Goal: Task Accomplishment & Management: Complete application form

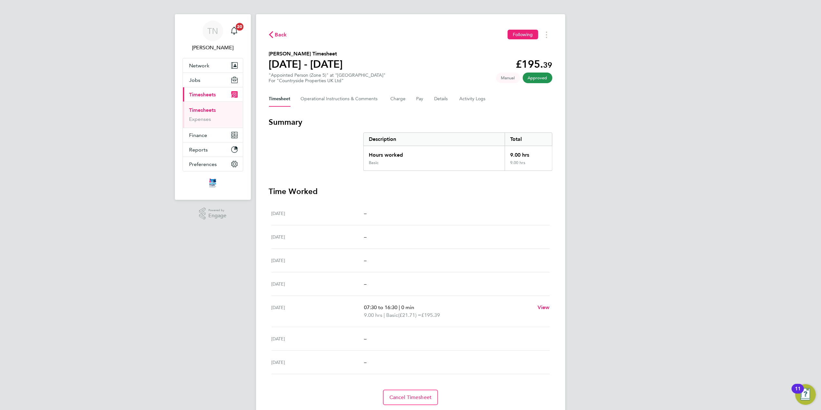
scroll to position [3, 0]
click at [268, 33] on div "Back Following Florin Istvan's Timesheet 16 - 22 Jun 2025 £195. 39 "Appointed P…" at bounding box center [410, 218] width 309 height 406
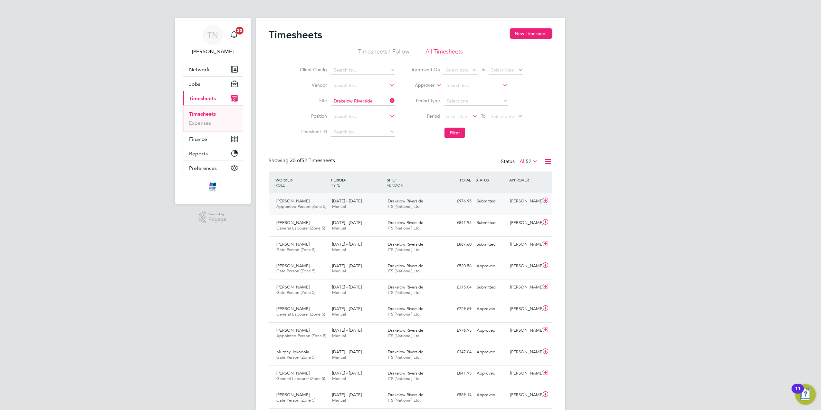
click at [518, 199] on div "[PERSON_NAME]" at bounding box center [525, 201] width 34 height 11
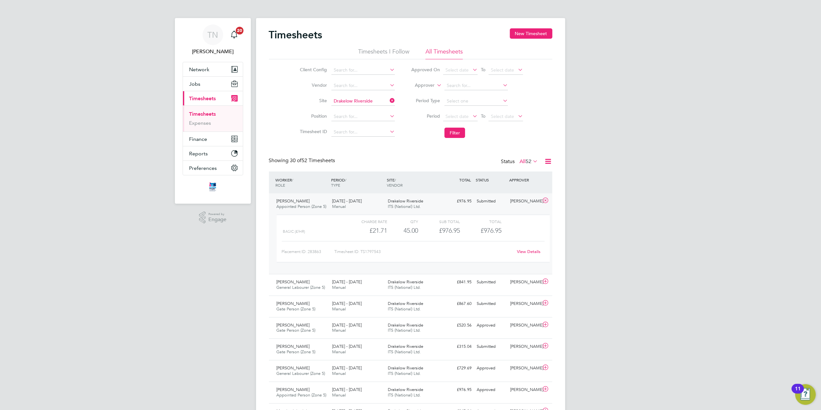
click at [522, 251] on link "View Details" at bounding box center [529, 251] width 24 height 5
click at [482, 291] on div "Nicholas Hines General Labourer (Zone 5) 4 - 10 Aug 2025 4 - 10 Aug 2025 Manual…" at bounding box center [410, 285] width 283 height 22
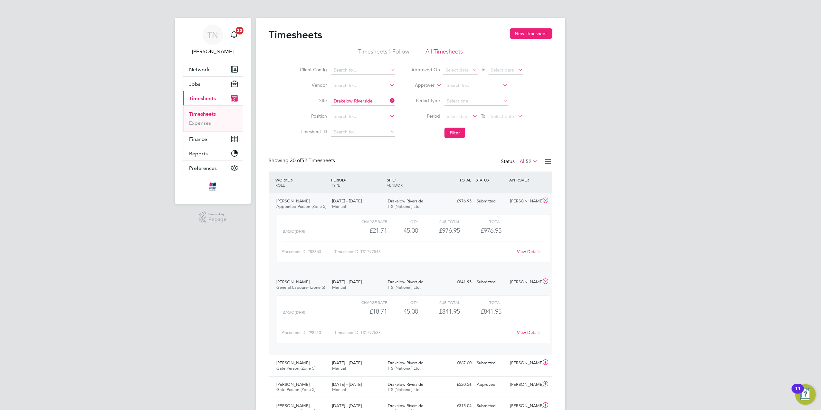
click at [524, 331] on link "View Details" at bounding box center [529, 332] width 24 height 5
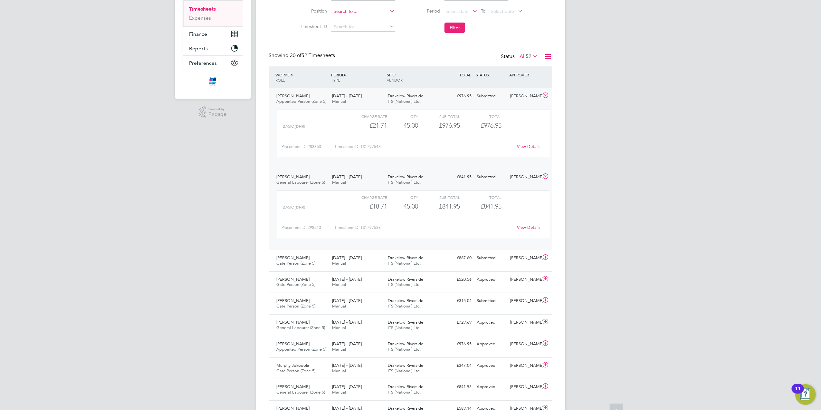
scroll to position [145, 0]
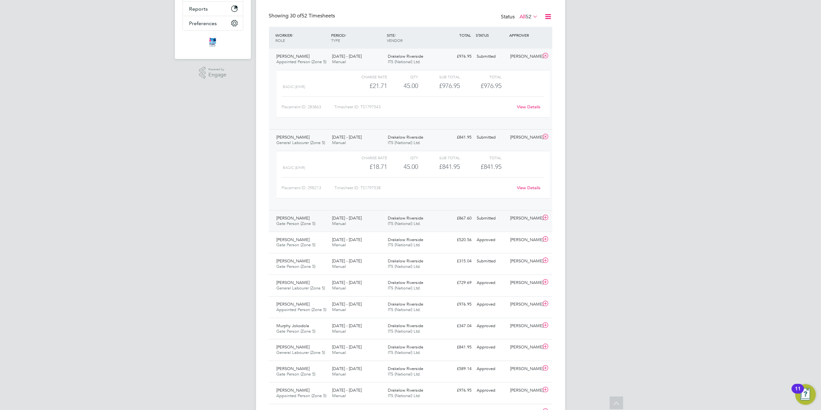
click at [478, 218] on div "Submitted" at bounding box center [491, 218] width 34 height 11
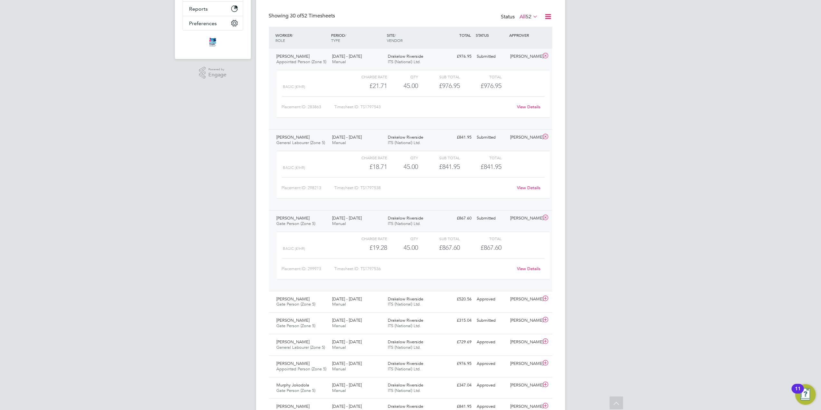
click at [526, 271] on link "View Details" at bounding box center [529, 268] width 24 height 5
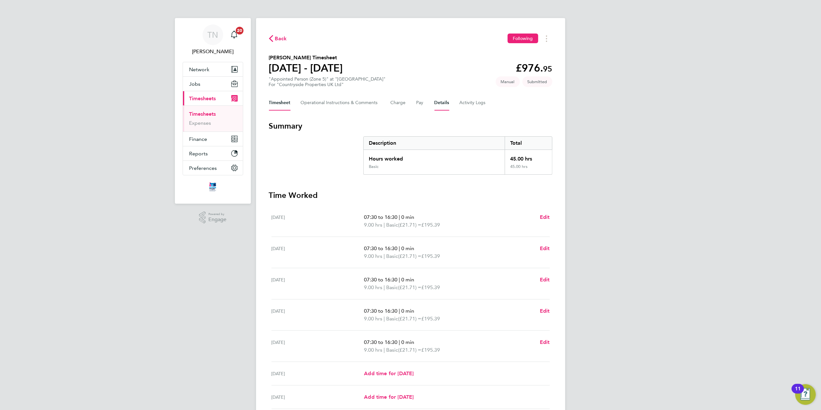
click at [441, 102] on button "Details" at bounding box center [442, 102] width 15 height 15
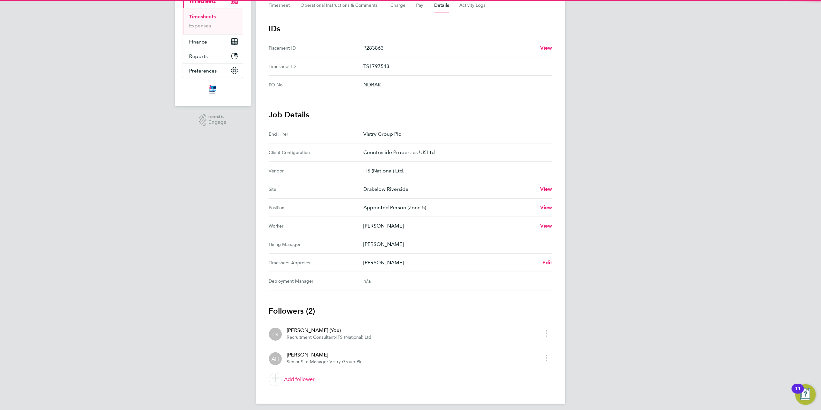
scroll to position [102, 0]
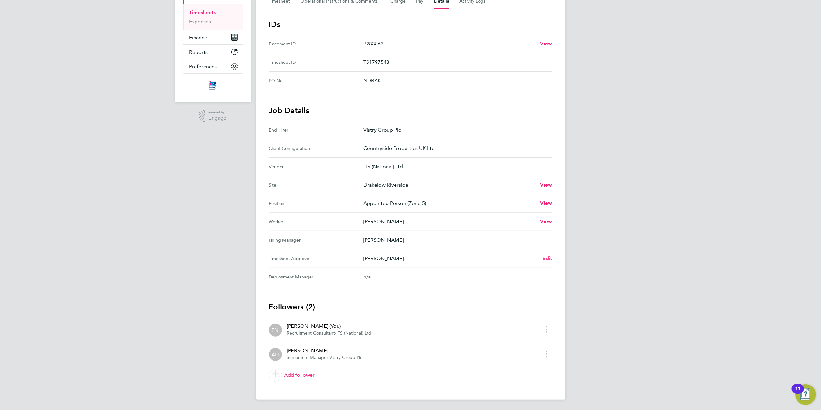
click at [549, 259] on span "Edit" at bounding box center [547, 258] width 10 height 6
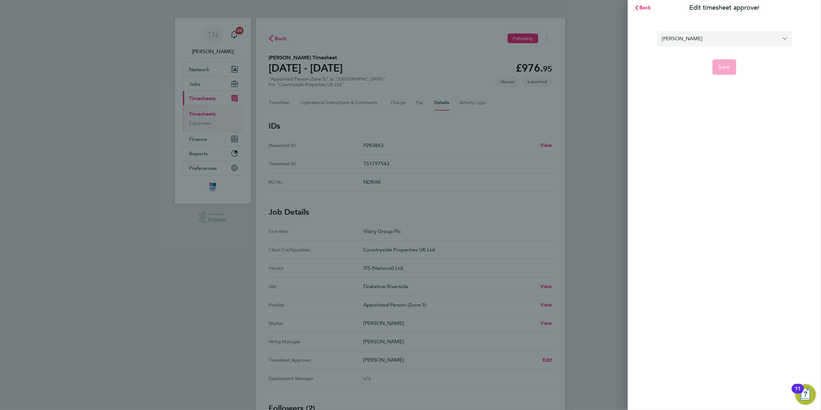
click at [698, 44] on input "[PERSON_NAME]" at bounding box center [724, 38] width 135 height 15
type input "[PERSON_NAME]"
click at [718, 64] on button "Save" at bounding box center [725, 66] width 24 height 15
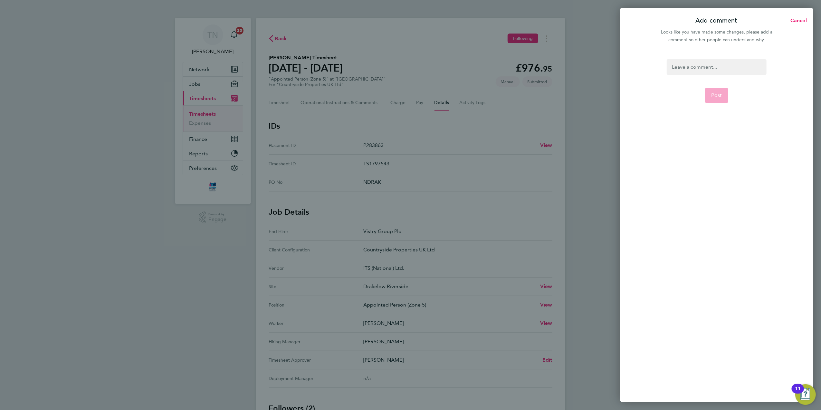
click at [701, 69] on div at bounding box center [717, 66] width 100 height 15
click at [693, 67] on div at bounding box center [717, 66] width 100 height 15
copy div "Is the approver on site"
click at [715, 96] on span "Post" at bounding box center [717, 95] width 11 height 6
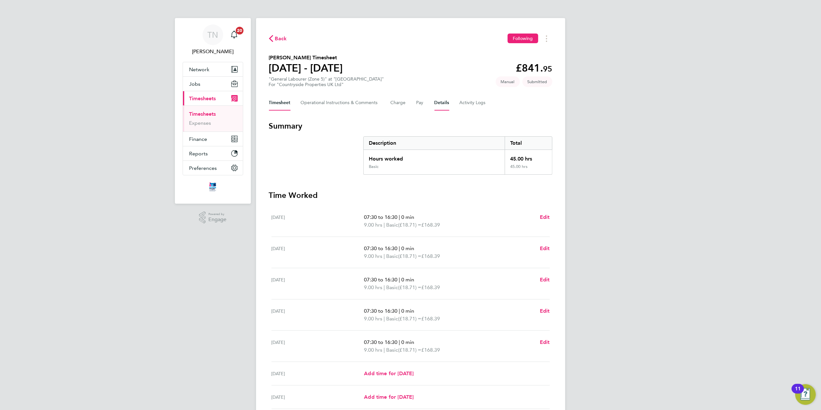
click at [443, 105] on button "Details" at bounding box center [442, 102] width 15 height 15
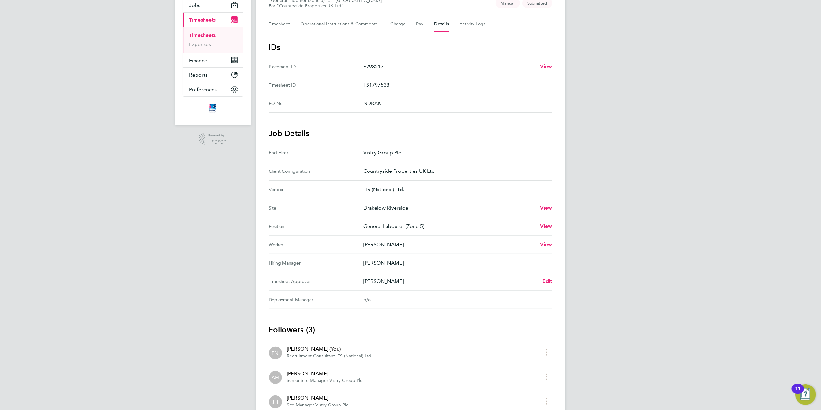
scroll to position [83, 0]
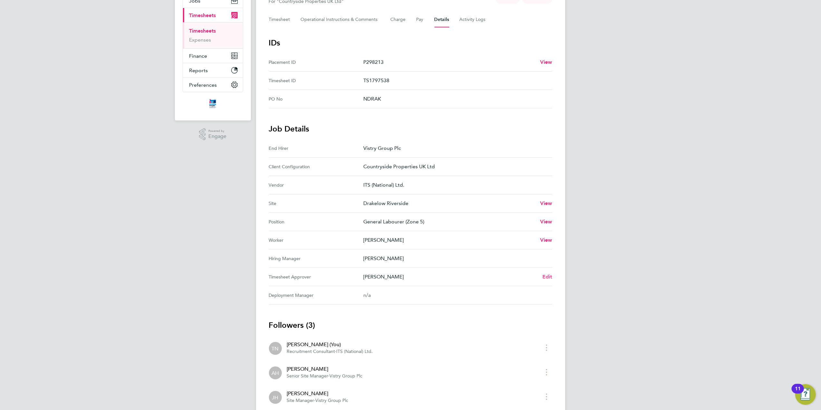
click at [549, 279] on span "Edit" at bounding box center [547, 276] width 10 height 6
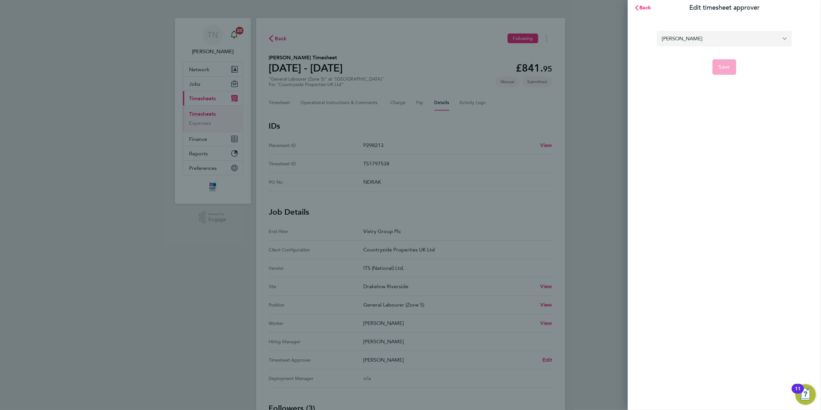
click at [702, 42] on input "[PERSON_NAME]" at bounding box center [724, 38] width 135 height 15
click at [704, 52] on li "[PERSON_NAME]" at bounding box center [724, 54] width 135 height 16
type input "[PERSON_NAME]"
click at [721, 66] on span "Save" at bounding box center [724, 67] width 11 height 6
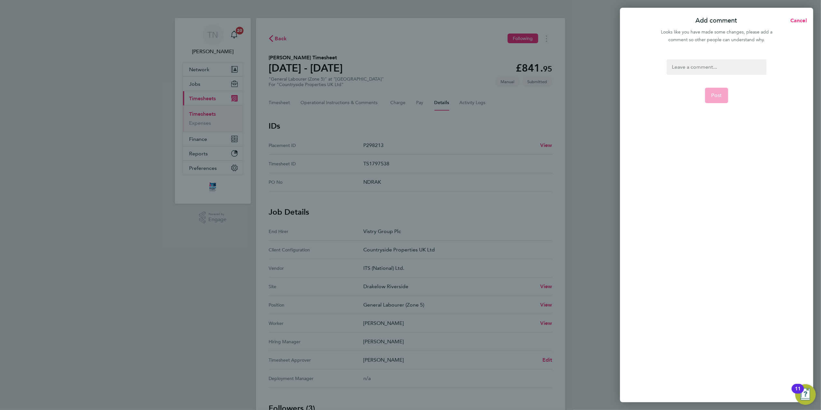
click at [699, 66] on div at bounding box center [717, 66] width 100 height 15
click at [690, 66] on div at bounding box center [717, 66] width 100 height 15
paste div
click at [719, 89] on button "Post" at bounding box center [717, 95] width 24 height 15
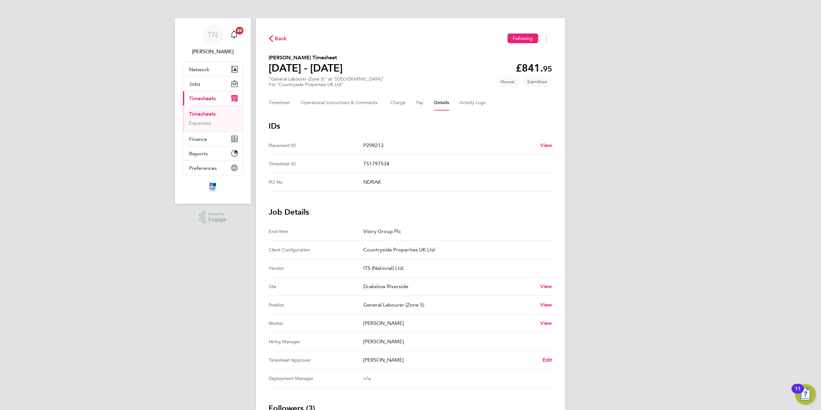
click at [279, 37] on span "Back" at bounding box center [281, 39] width 12 height 8
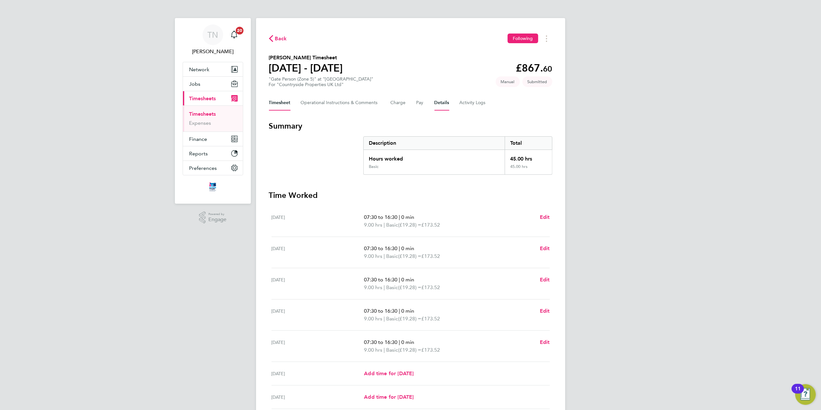
click at [439, 102] on button "Details" at bounding box center [442, 102] width 15 height 15
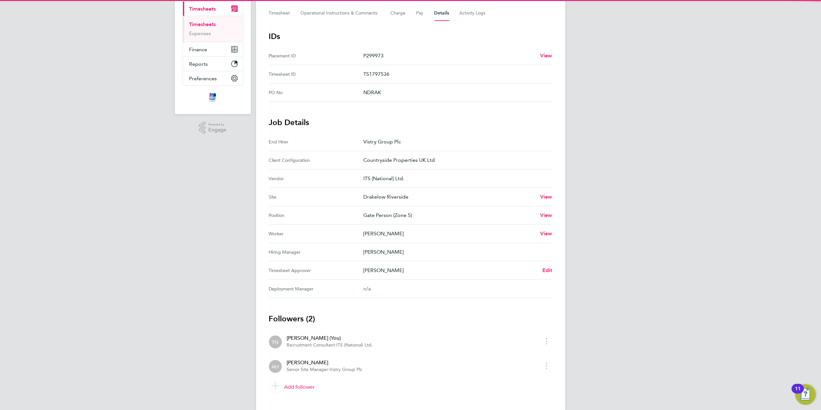
scroll to position [102, 0]
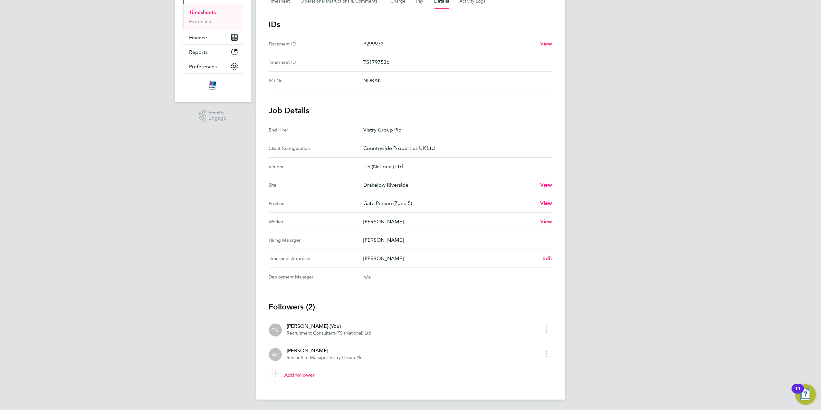
click at [546, 258] on span "Edit" at bounding box center [547, 258] width 10 height 6
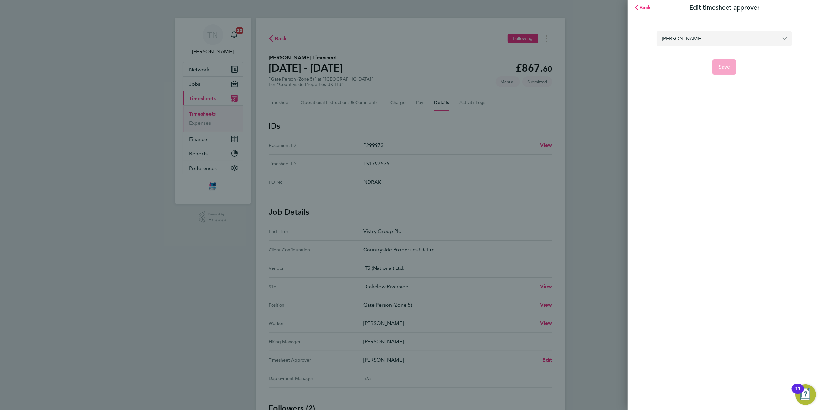
click at [690, 38] on input "[PERSON_NAME]" at bounding box center [724, 38] width 135 height 15
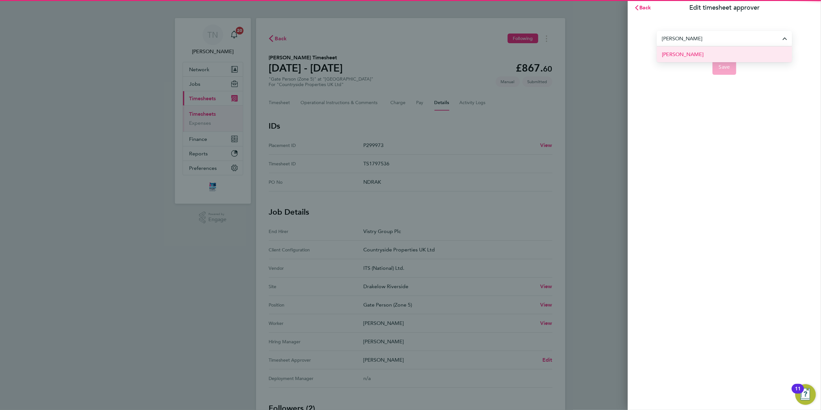
click at [705, 52] on li "[PERSON_NAME]" at bounding box center [724, 54] width 135 height 16
type input "[PERSON_NAME]"
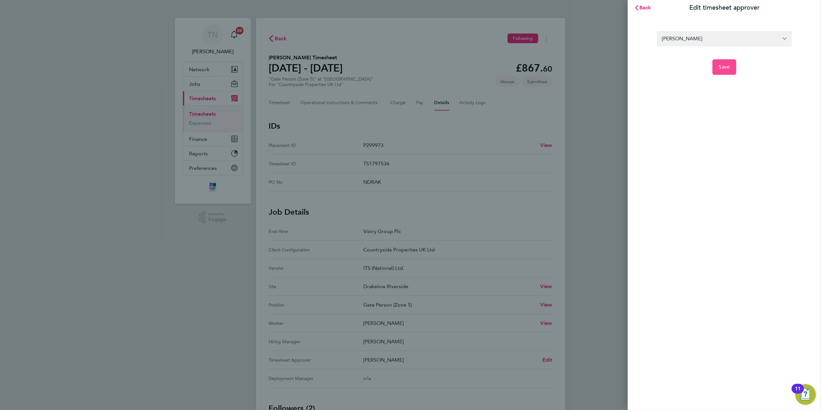
click at [722, 64] on span "Save" at bounding box center [724, 67] width 11 height 6
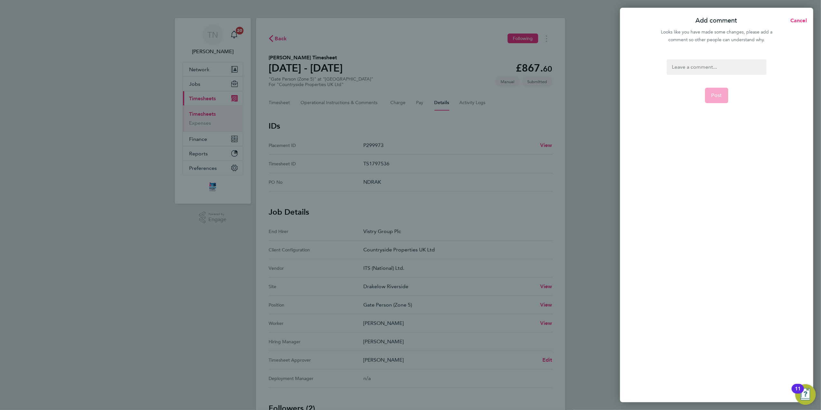
click at [695, 69] on div at bounding box center [717, 66] width 100 height 15
click at [688, 66] on div at bounding box center [717, 66] width 100 height 15
paste div
click at [715, 91] on button "Post" at bounding box center [717, 95] width 24 height 15
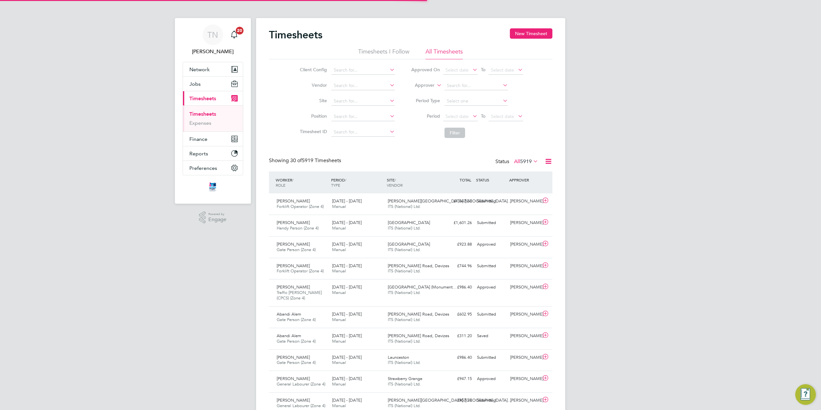
click at [342, 102] on input at bounding box center [362, 101] width 63 height 9
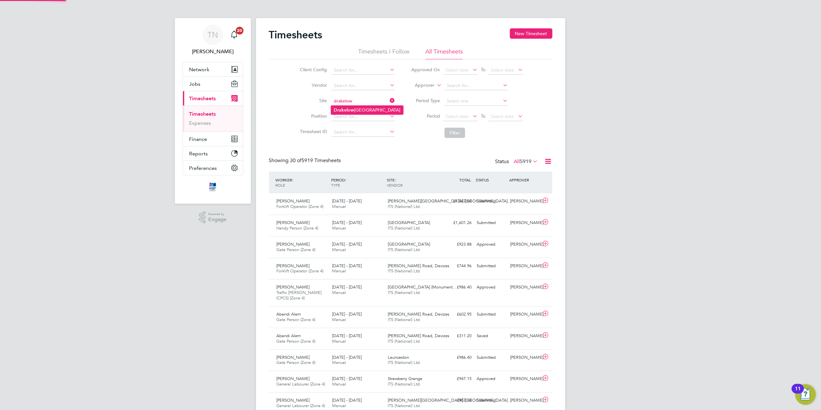
click at [354, 108] on li "Drakelow Riverside" at bounding box center [367, 110] width 72 height 9
type input "Drakelow Riverside"
click at [456, 130] on button "Filter" at bounding box center [455, 133] width 21 height 10
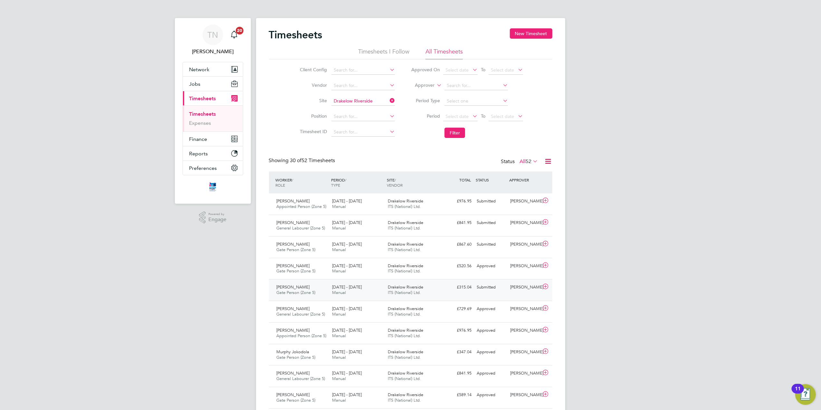
click at [520, 285] on div "[PERSON_NAME]" at bounding box center [525, 287] width 34 height 11
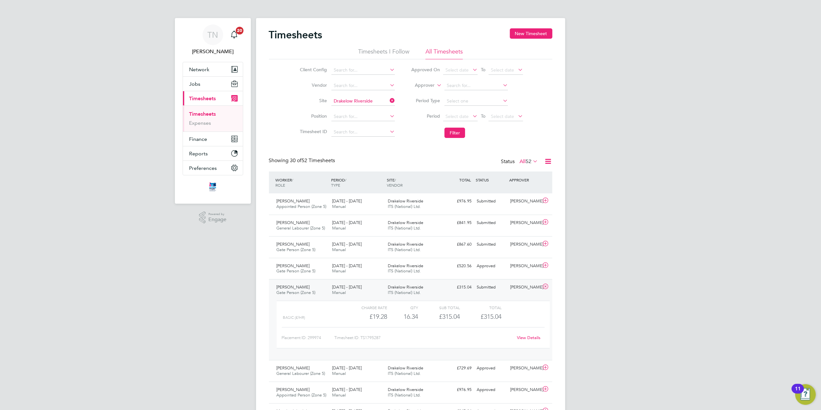
click at [524, 335] on div "View Details" at bounding box center [529, 337] width 32 height 10
click at [525, 339] on link "View Details" at bounding box center [529, 337] width 24 height 5
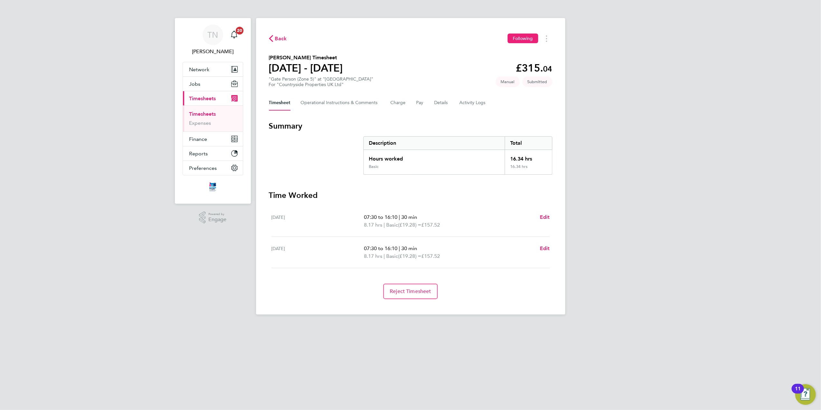
click at [432, 102] on div "Timesheet Operational Instructions & Comments Charge Pay Details Activity Logs" at bounding box center [410, 102] width 283 height 15
click at [437, 102] on button "Details" at bounding box center [442, 102] width 15 height 15
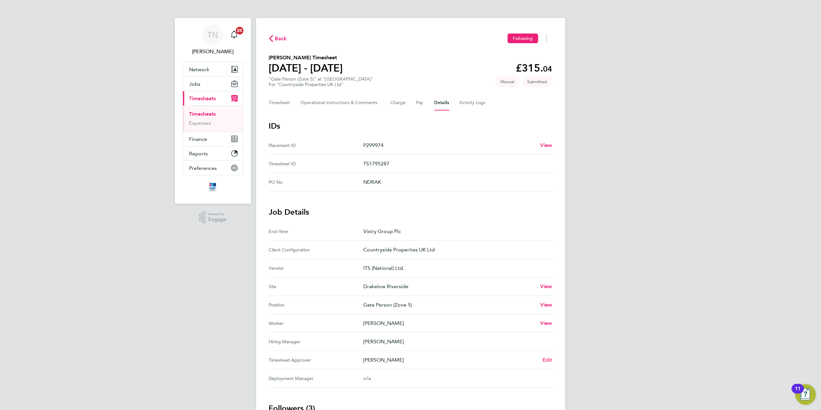
click at [545, 358] on span "Edit" at bounding box center [547, 360] width 10 height 6
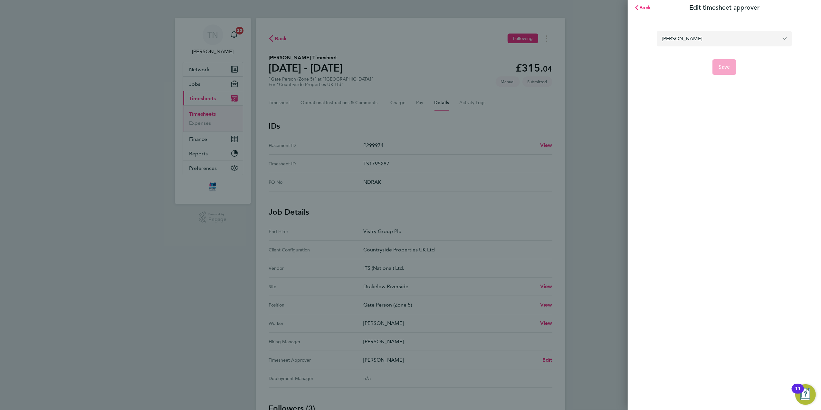
click at [707, 42] on input "[PERSON_NAME]" at bounding box center [724, 38] width 135 height 15
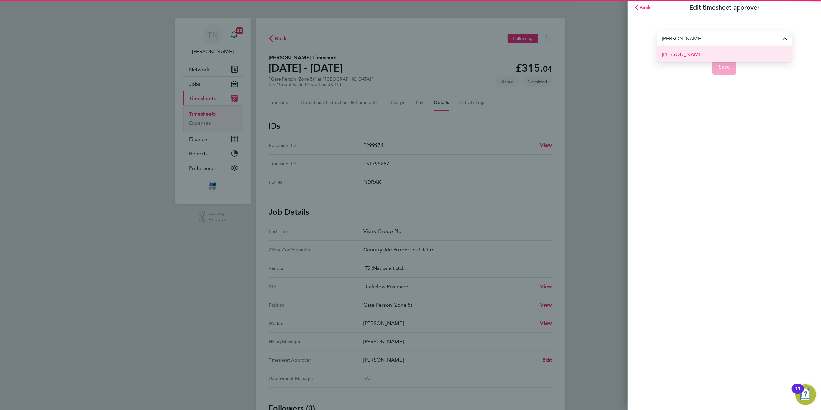
click at [706, 53] on li "[PERSON_NAME]" at bounding box center [724, 54] width 135 height 16
type input "[PERSON_NAME]"
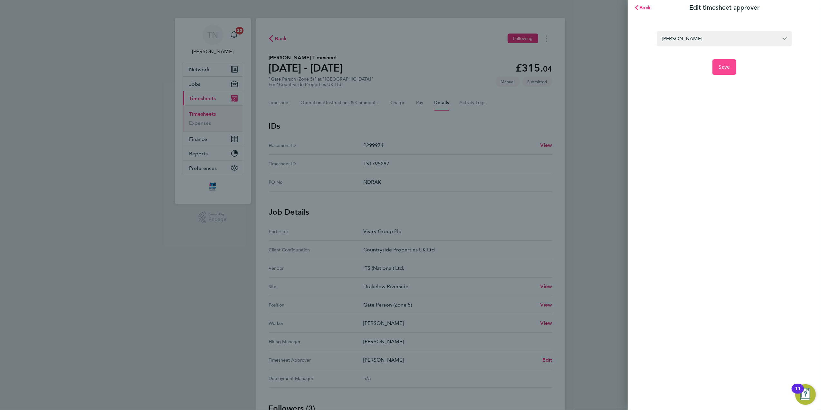
click at [722, 63] on button "Save" at bounding box center [725, 66] width 24 height 15
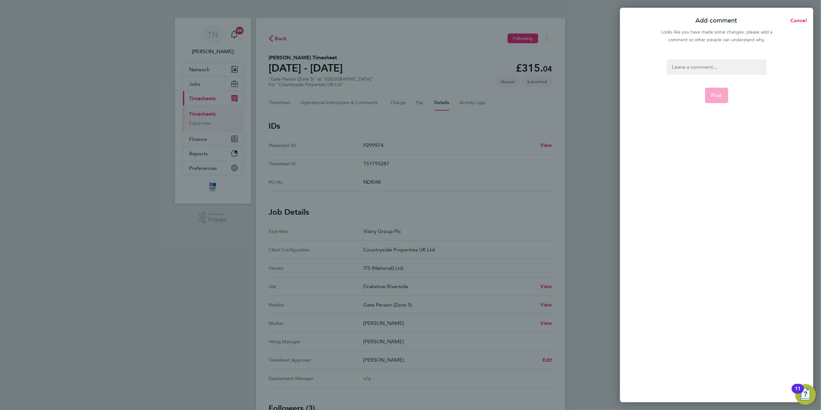
click at [698, 69] on div at bounding box center [717, 66] width 100 height 15
paste div
click at [719, 99] on button "Post" at bounding box center [717, 95] width 24 height 15
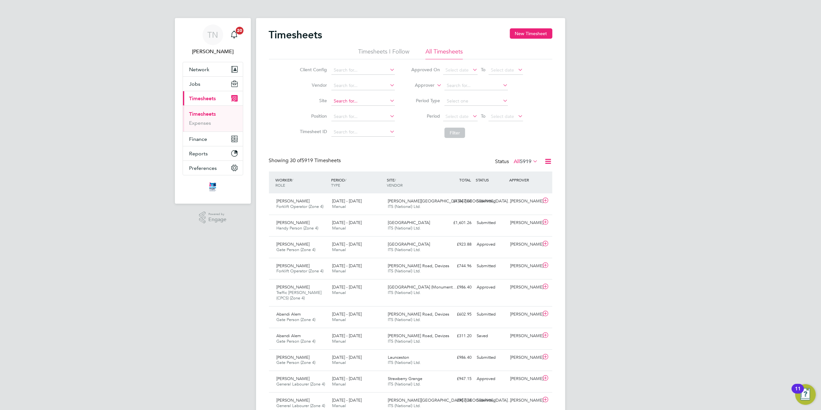
click at [340, 98] on input at bounding box center [362, 101] width 63 height 9
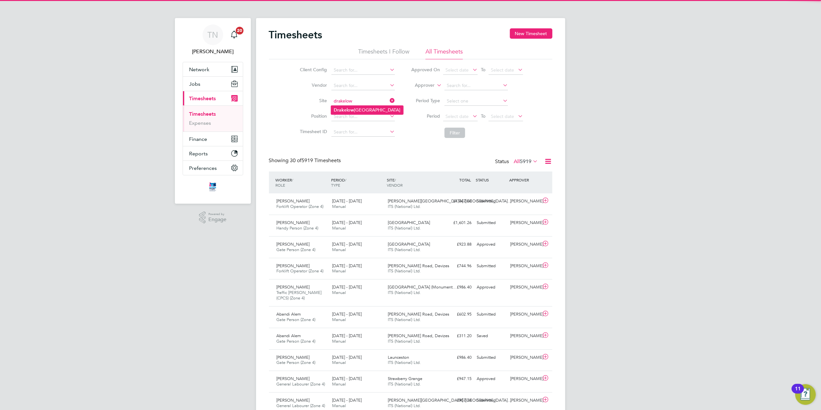
click at [349, 110] on b "Drakelow" at bounding box center [344, 109] width 21 height 5
type input "Drakelow Riverside"
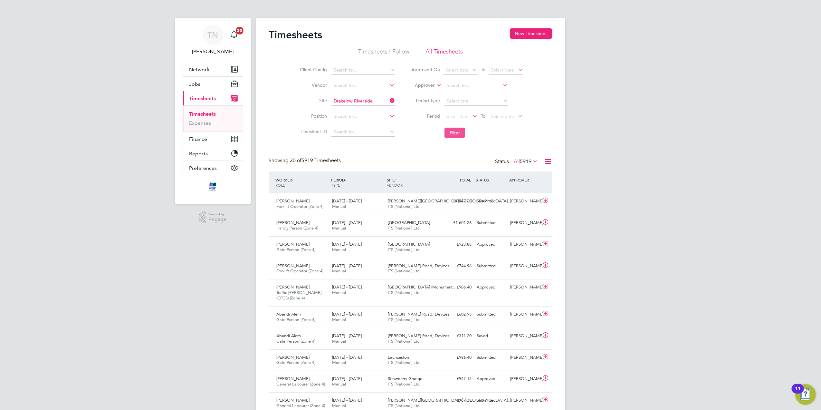
click at [459, 133] on button "Filter" at bounding box center [455, 133] width 21 height 10
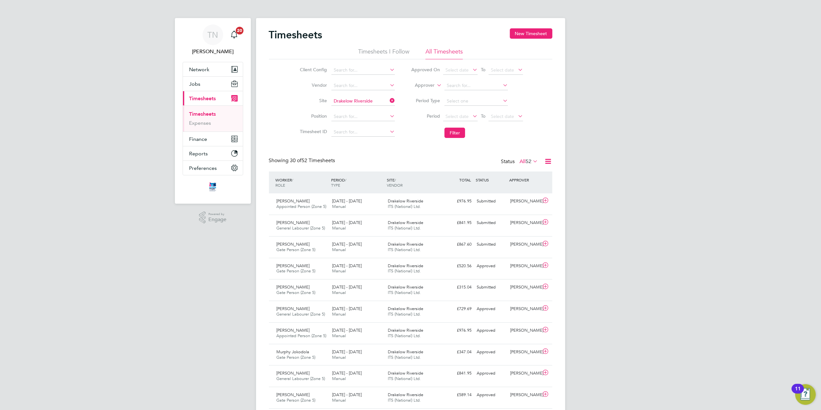
click at [539, 119] on div "Client Config Vendor Site Drakelow Riverside Position Timesheet ID Approved On …" at bounding box center [410, 100] width 283 height 82
click at [203, 79] on button "Jobs" at bounding box center [213, 84] width 60 height 14
click at [205, 118] on link "Placements" at bounding box center [202, 117] width 27 height 6
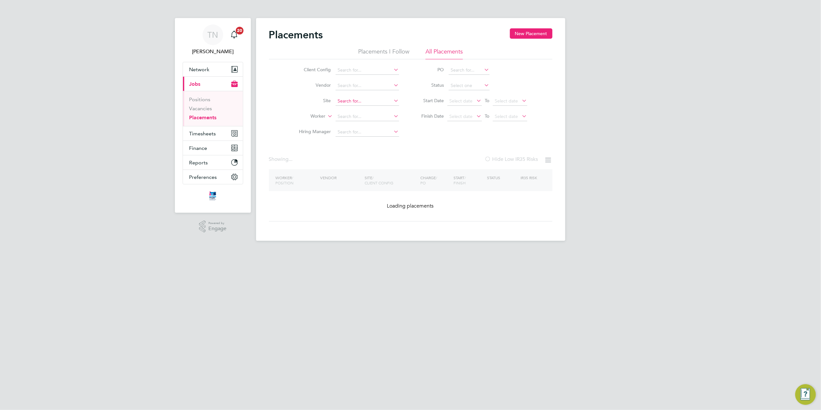
click at [354, 101] on input at bounding box center [367, 101] width 63 height 9
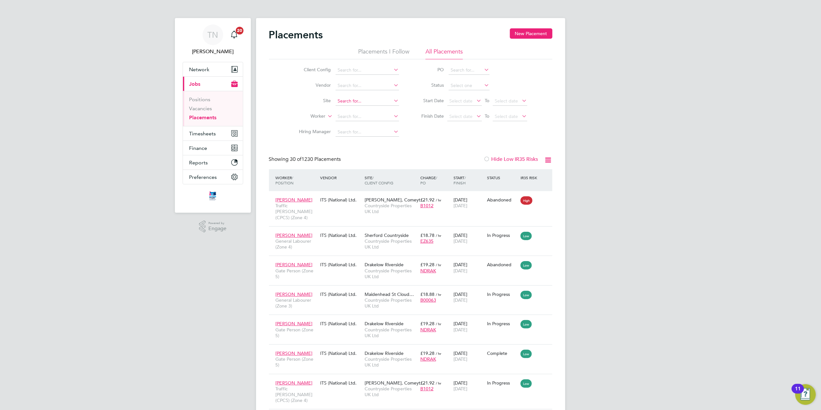
scroll to position [24, 56]
click at [359, 119] on li "Partridge Walk / Beac on Side" at bounding box center [376, 118] width 82 height 9
type input "[PERSON_NAME] Walk / Beacon Side"
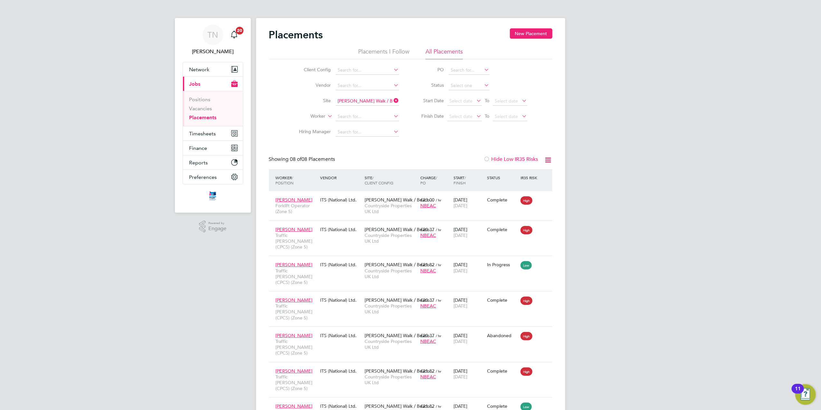
scroll to position [48, 0]
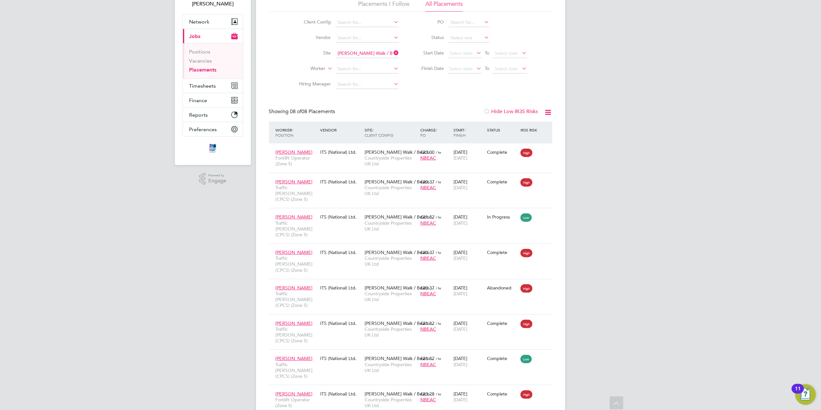
click at [556, 70] on div "Placements New Placement Placements I Follow All Placements Client Config Vendo…" at bounding box center [410, 202] width 309 height 464
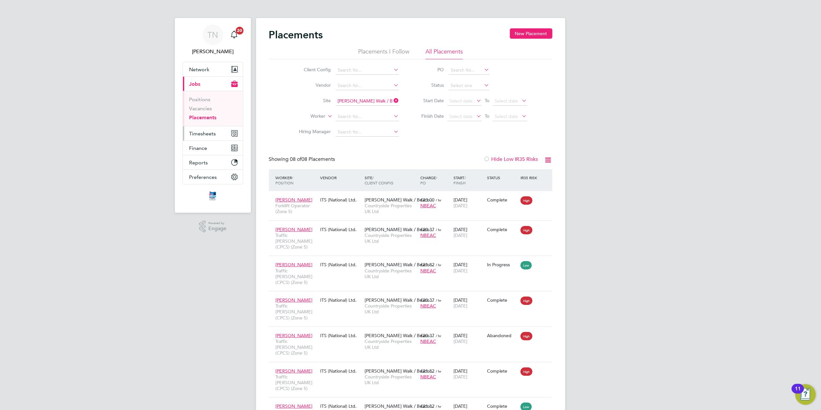
click at [195, 138] on button "Timesheets" at bounding box center [213, 133] width 60 height 14
drag, startPoint x: 203, startPoint y: 115, endPoint x: 220, endPoint y: 115, distance: 16.8
click at [203, 115] on link "Timesheets" at bounding box center [202, 114] width 27 height 6
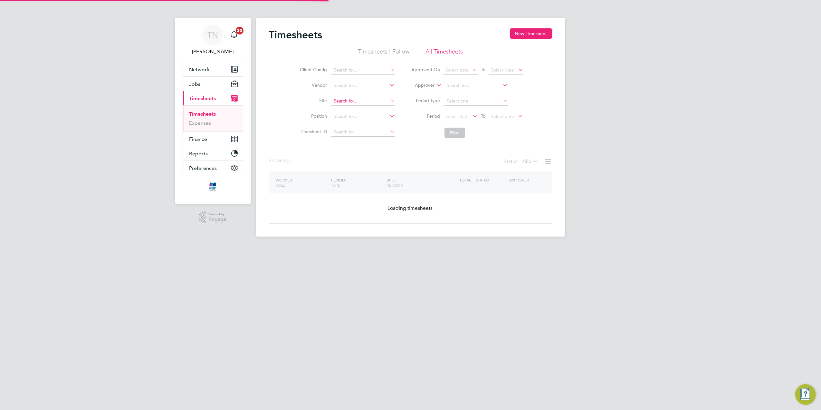
click at [344, 99] on input at bounding box center [362, 101] width 63 height 9
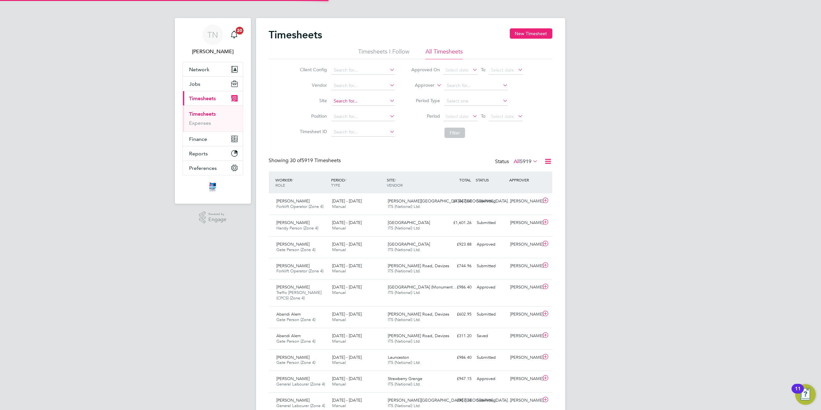
scroll to position [16, 56]
click at [365, 107] on li "Drakelow Riverside" at bounding box center [367, 110] width 72 height 9
type input "Drakelow Riverside"
click at [446, 130] on button "Filter" at bounding box center [455, 133] width 21 height 10
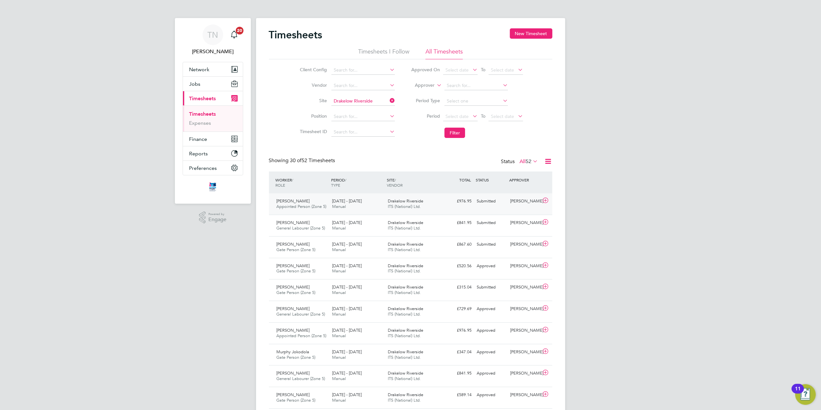
click at [511, 199] on div "[PERSON_NAME]" at bounding box center [525, 201] width 34 height 11
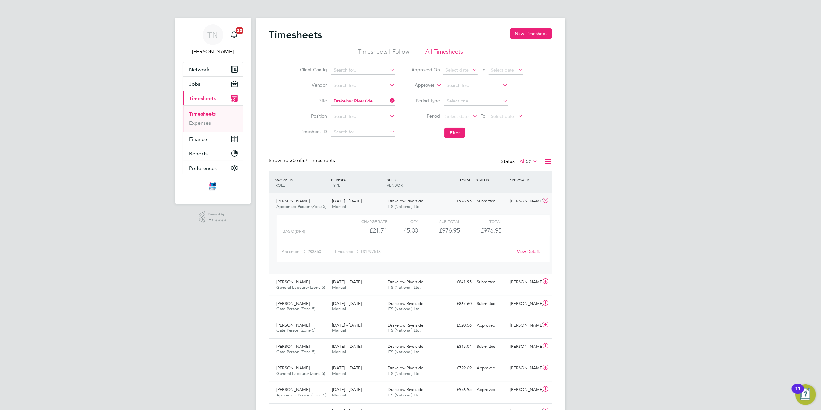
click at [525, 250] on link "View Details" at bounding box center [529, 251] width 24 height 5
click at [464, 288] on div "Nicholas Hines General Labourer (Zone 5) 4 - 10 Aug 2025 4 - 10 Aug 2025 Manual…" at bounding box center [410, 285] width 283 height 22
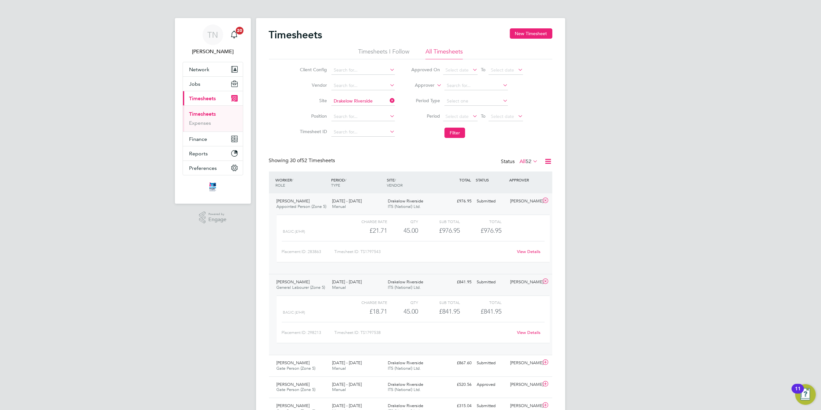
click at [529, 333] on link "View Details" at bounding box center [529, 332] width 24 height 5
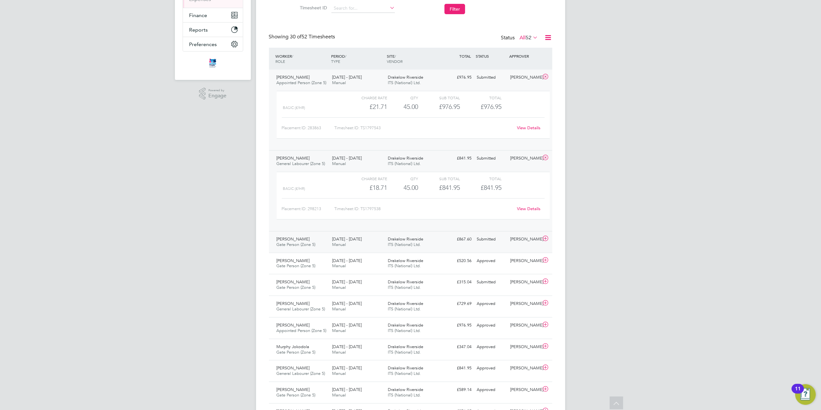
click at [512, 237] on div "[PERSON_NAME]" at bounding box center [525, 239] width 34 height 11
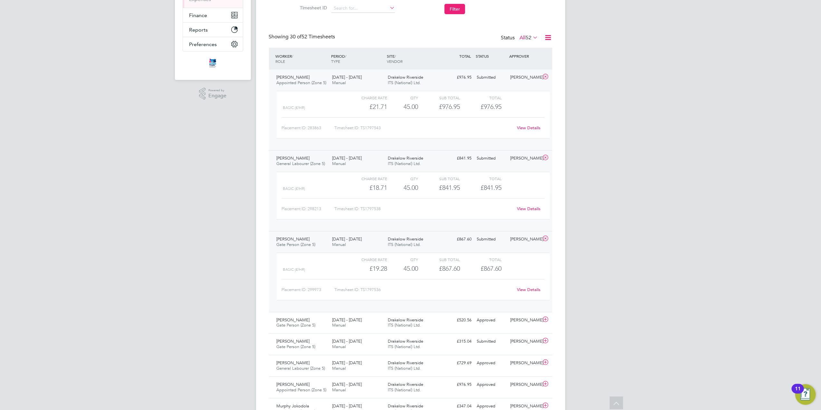
click at [522, 291] on link "View Details" at bounding box center [529, 289] width 24 height 5
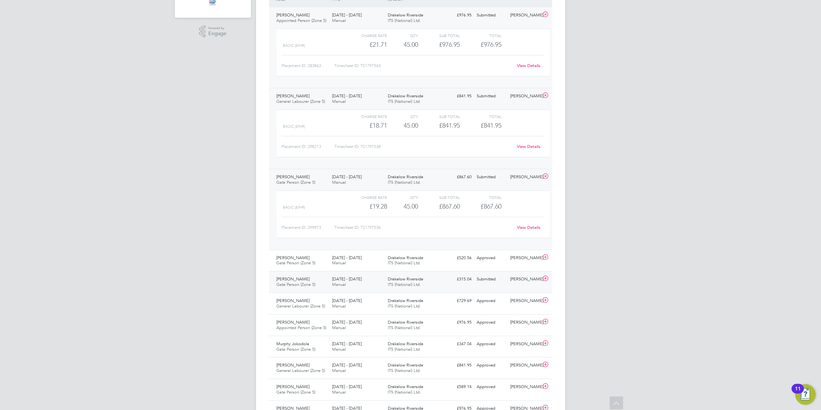
click at [498, 284] on div "Submitted" at bounding box center [491, 279] width 34 height 11
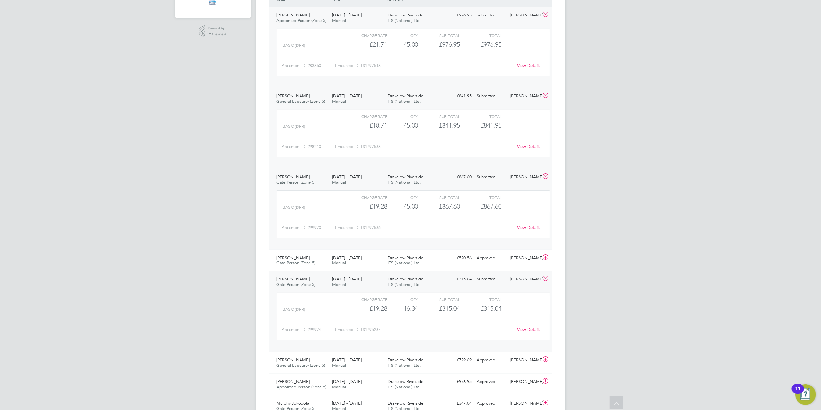
click at [526, 330] on link "View Details" at bounding box center [529, 329] width 24 height 5
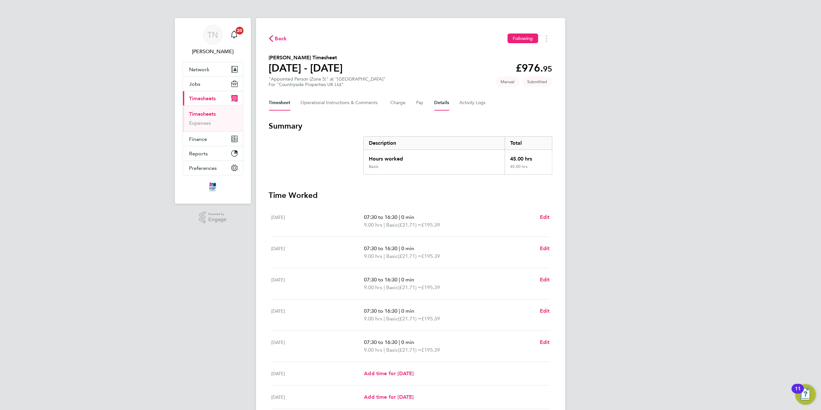
click at [444, 102] on button "Details" at bounding box center [442, 102] width 15 height 15
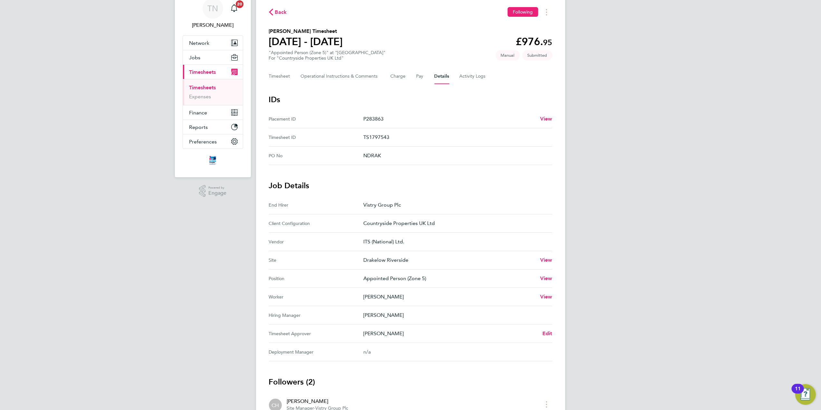
scroll to position [102, 0]
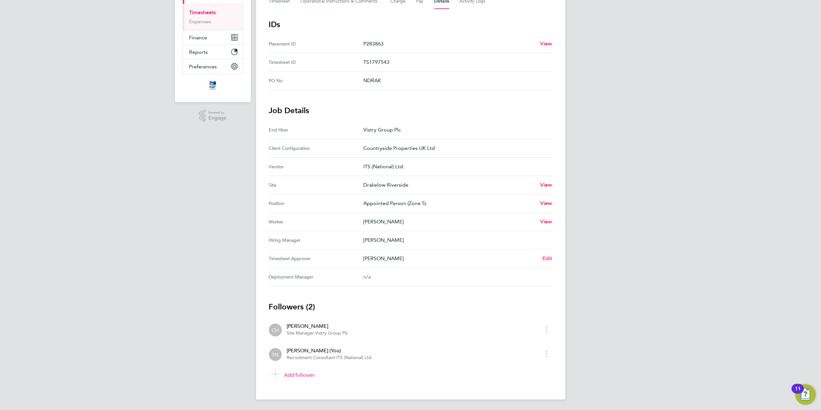
click at [548, 257] on span "Edit" at bounding box center [547, 258] width 10 height 6
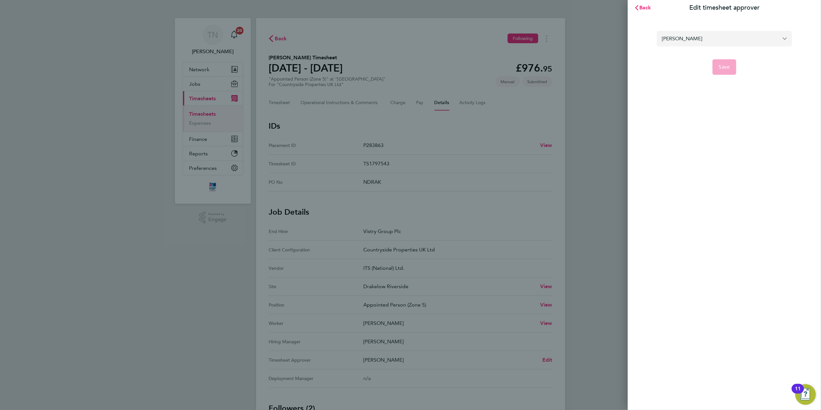
click at [694, 38] on input "[PERSON_NAME]" at bounding box center [724, 38] width 135 height 15
click at [707, 53] on li "[PERSON_NAME]" at bounding box center [724, 54] width 135 height 16
type input "[PERSON_NAME]"
click at [724, 65] on span "Save" at bounding box center [724, 67] width 11 height 6
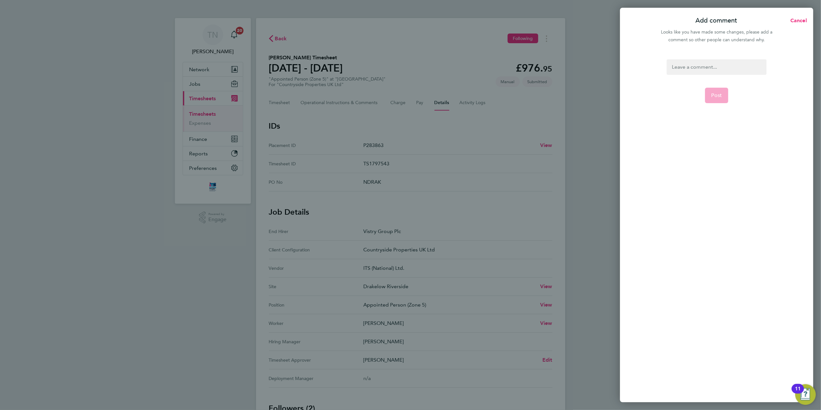
click at [708, 65] on div at bounding box center [717, 66] width 100 height 15
click at [693, 68] on div at bounding box center [717, 66] width 100 height 15
paste div
click at [713, 93] on span "Post" at bounding box center [717, 95] width 11 height 6
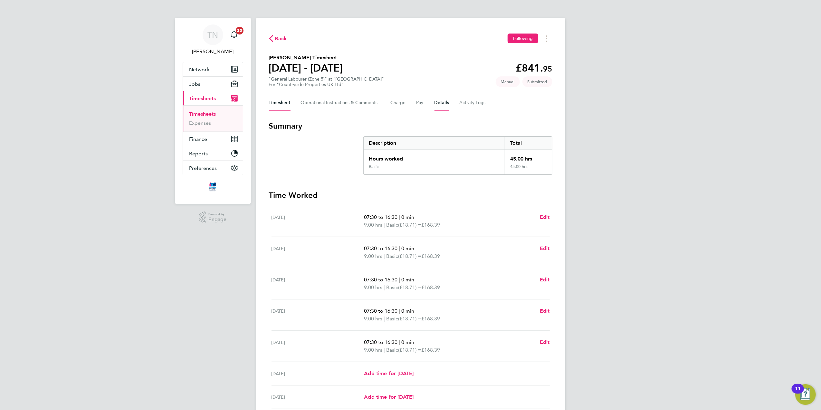
click at [445, 107] on button "Details" at bounding box center [442, 102] width 15 height 15
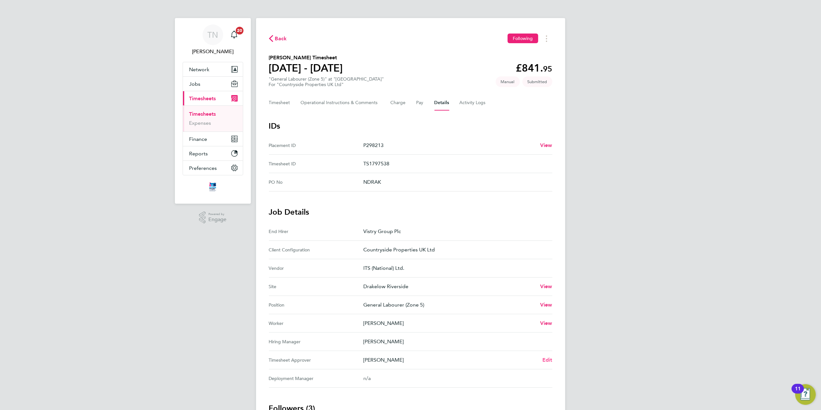
click at [547, 360] on span "Edit" at bounding box center [547, 360] width 10 height 6
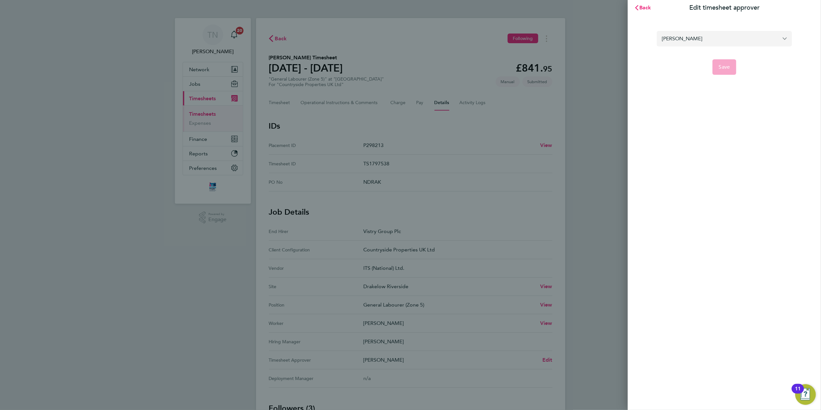
click at [685, 36] on input "[PERSON_NAME]" at bounding box center [724, 38] width 135 height 15
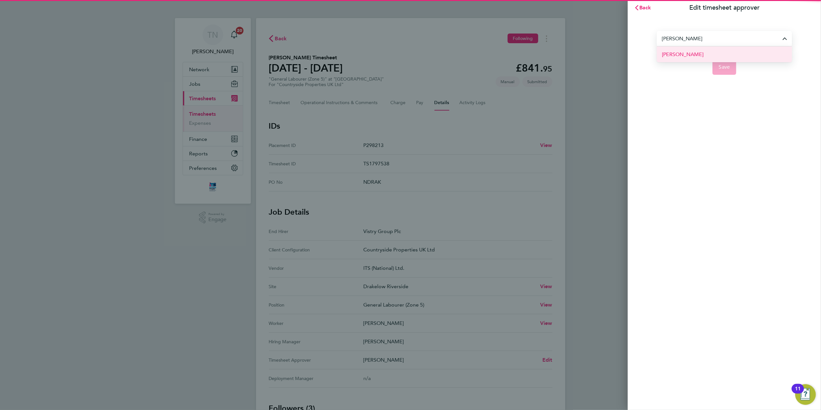
click at [695, 57] on span "[PERSON_NAME]" at bounding box center [683, 55] width 42 height 8
type input "[PERSON_NAME]"
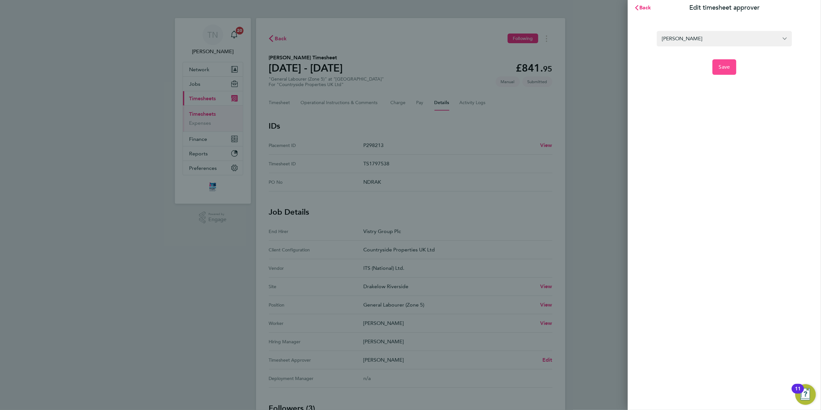
click at [718, 64] on button "Save" at bounding box center [725, 66] width 24 height 15
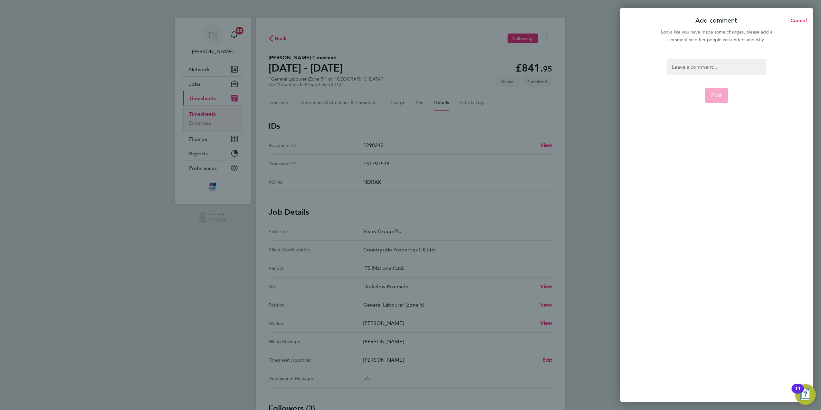
click at [704, 64] on div at bounding box center [717, 66] width 100 height 15
click at [688, 66] on div at bounding box center [717, 66] width 100 height 15
paste div
click at [716, 96] on span "Post" at bounding box center [717, 95] width 11 height 6
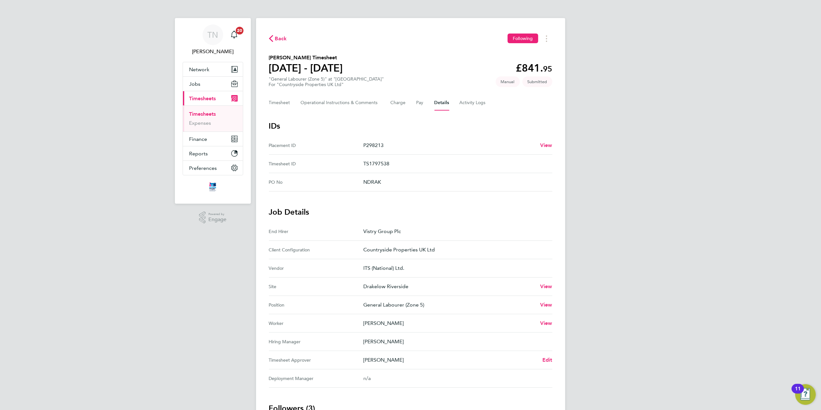
click at [274, 37] on span "Back" at bounding box center [278, 38] width 18 height 6
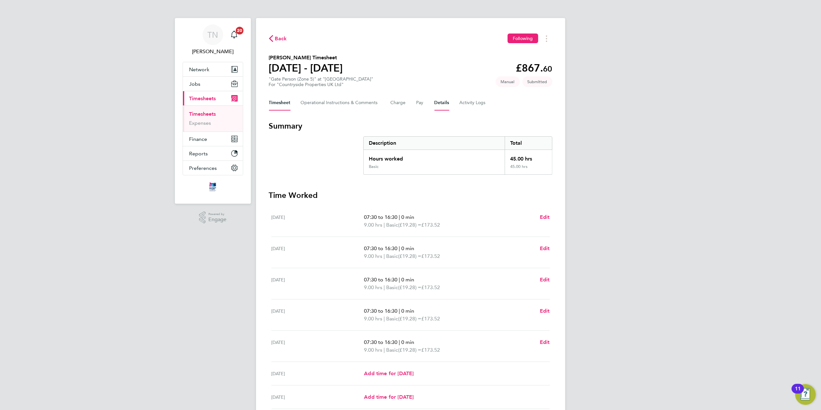
click at [441, 104] on button "Details" at bounding box center [442, 102] width 15 height 15
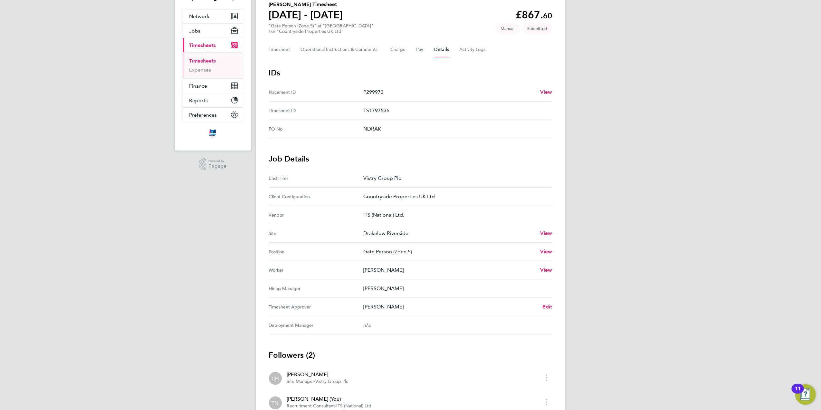
scroll to position [102, 0]
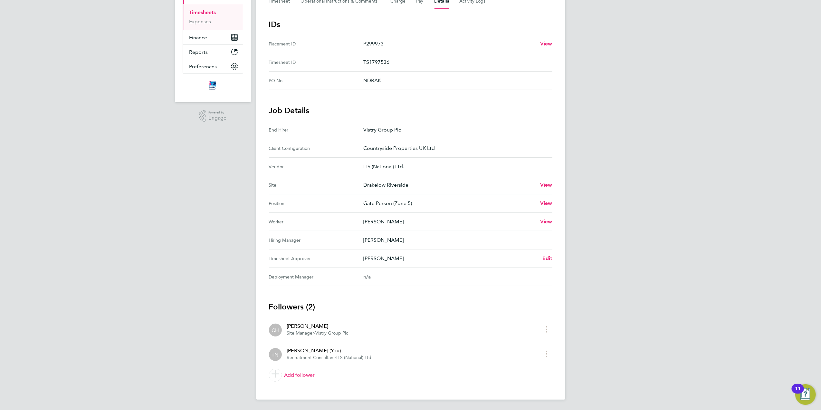
click at [547, 263] on Approver "Timesheet Approver Chris Harrison Edit" at bounding box center [410, 258] width 283 height 18
click at [545, 258] on span "Edit" at bounding box center [547, 258] width 10 height 6
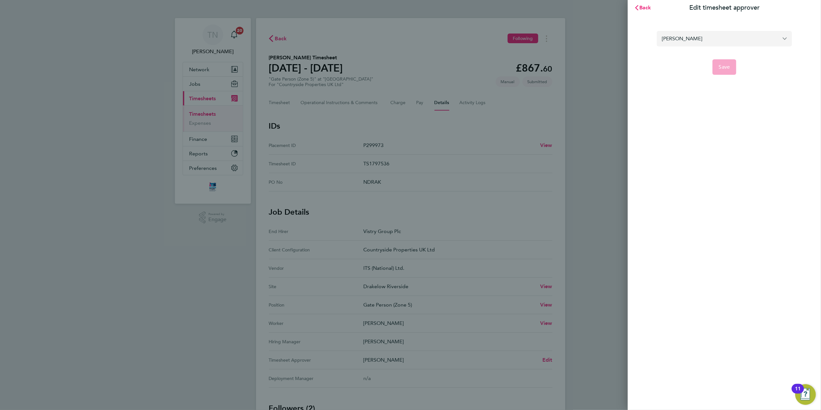
click at [691, 39] on input "[PERSON_NAME]" at bounding box center [724, 38] width 135 height 15
click at [693, 55] on span "[PERSON_NAME]" at bounding box center [683, 55] width 42 height 8
type input "[PERSON_NAME]"
click at [718, 63] on button "Save" at bounding box center [725, 66] width 24 height 15
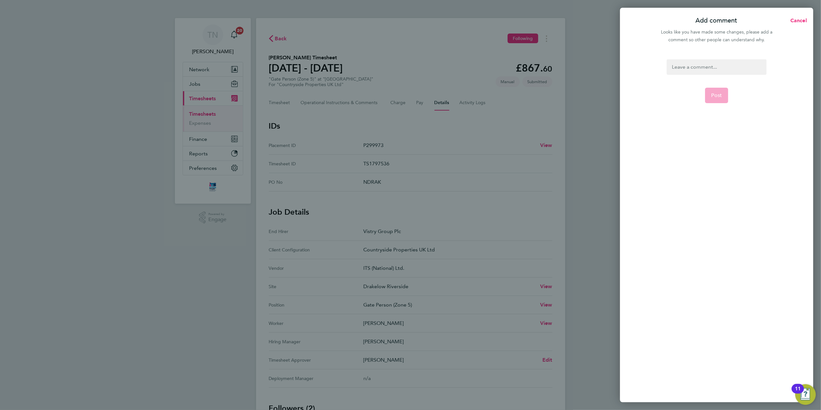
click at [700, 69] on div at bounding box center [717, 66] width 100 height 15
click at [685, 67] on div at bounding box center [717, 66] width 100 height 15
paste div
click at [714, 91] on button "Post" at bounding box center [717, 95] width 24 height 15
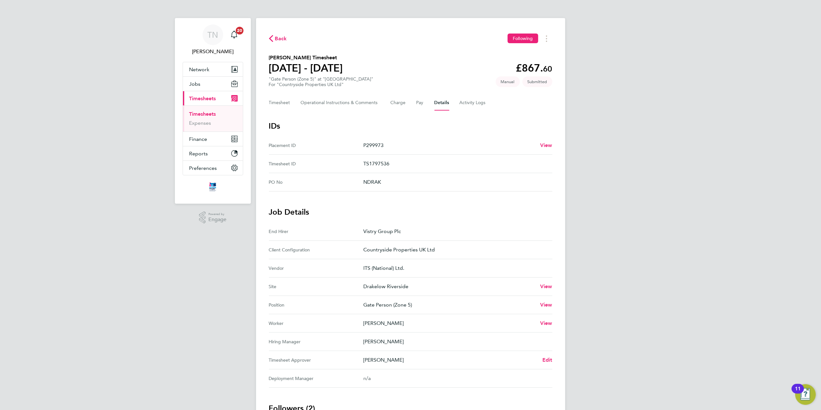
click at [277, 40] on span "Back" at bounding box center [281, 39] width 12 height 8
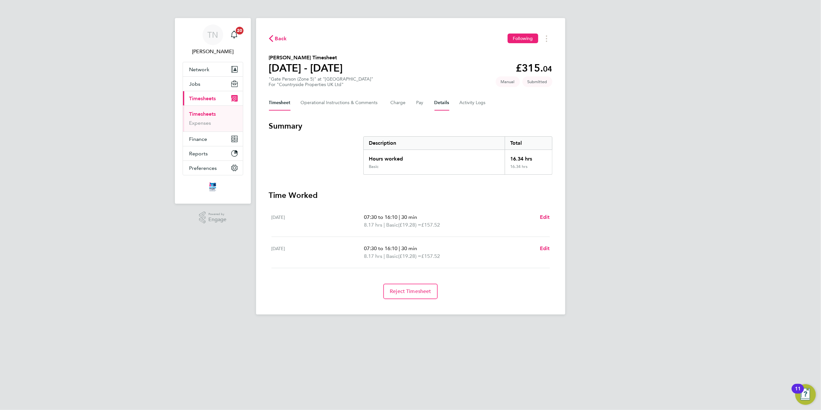
click at [443, 101] on button "Details" at bounding box center [442, 102] width 15 height 15
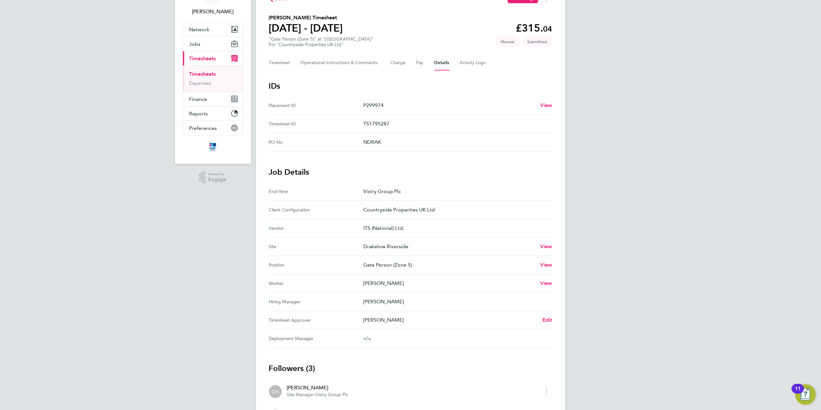
scroll to position [127, 0]
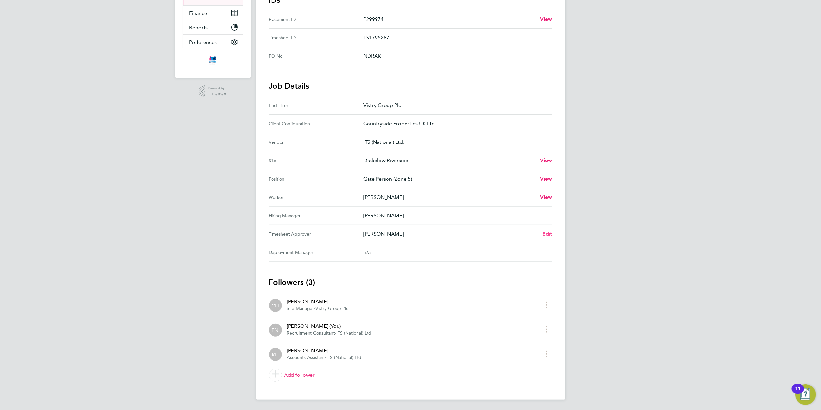
click at [549, 231] on span "Edit" at bounding box center [547, 234] width 10 height 6
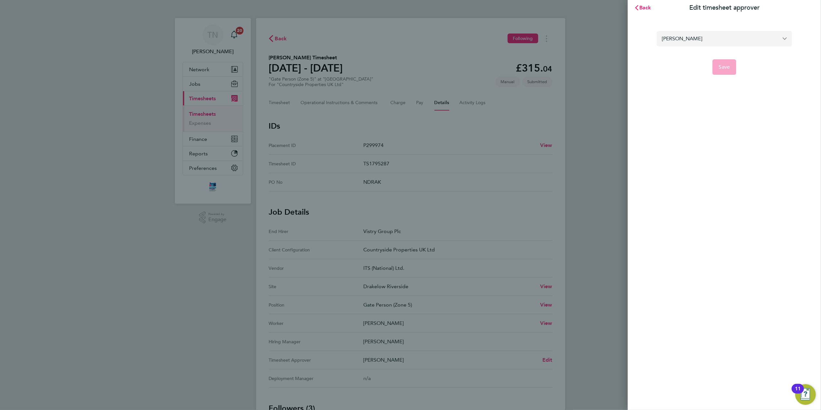
click at [693, 39] on input "[PERSON_NAME]" at bounding box center [724, 38] width 135 height 15
click at [692, 55] on span "[PERSON_NAME]" at bounding box center [683, 55] width 42 height 8
type input "[PERSON_NAME]"
click at [723, 63] on button "Save" at bounding box center [725, 66] width 24 height 15
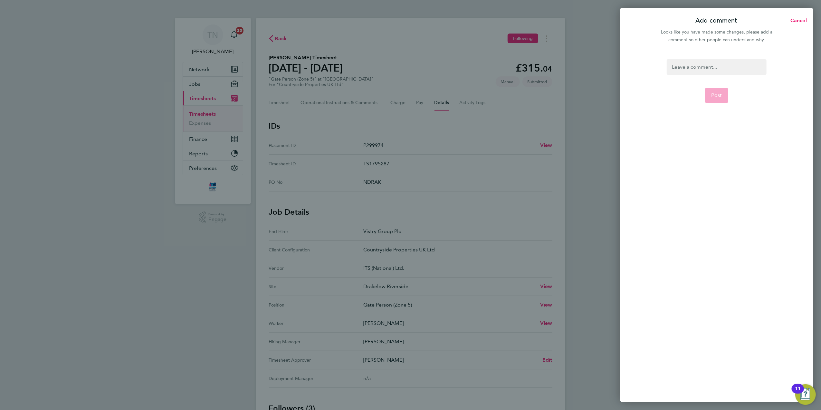
click at [706, 64] on div at bounding box center [717, 66] width 100 height 15
click at [692, 67] on div at bounding box center [717, 66] width 100 height 15
paste div
click at [718, 93] on span "Post" at bounding box center [717, 95] width 11 height 6
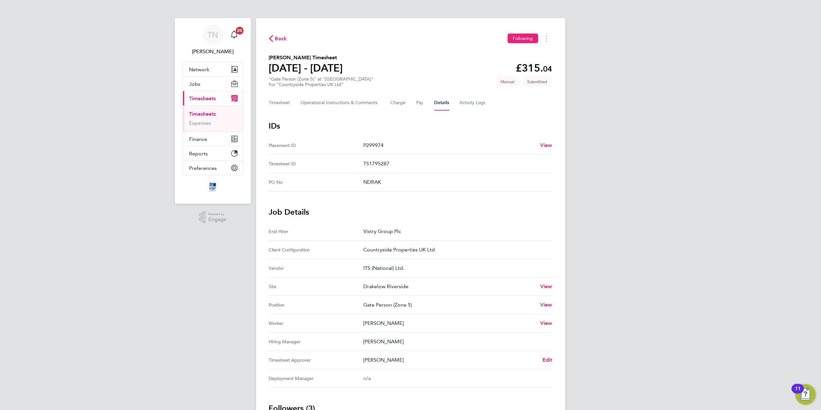
click at [278, 35] on span "Back" at bounding box center [281, 39] width 12 height 8
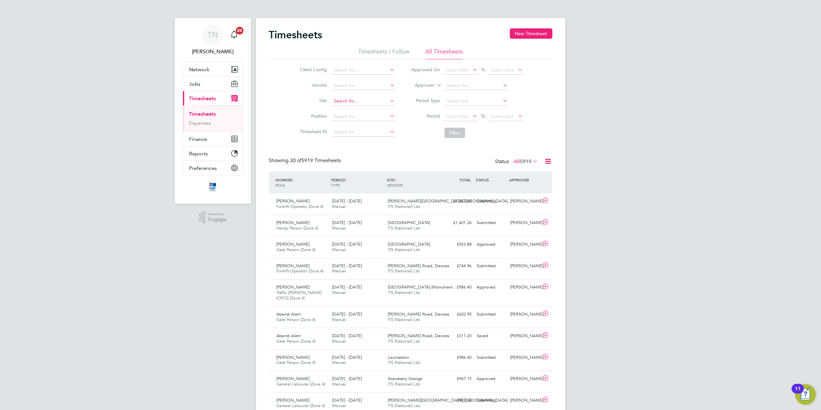
click at [348, 99] on input at bounding box center [362, 101] width 63 height 9
click at [354, 107] on li "Drakelow Riverside" at bounding box center [367, 110] width 72 height 9
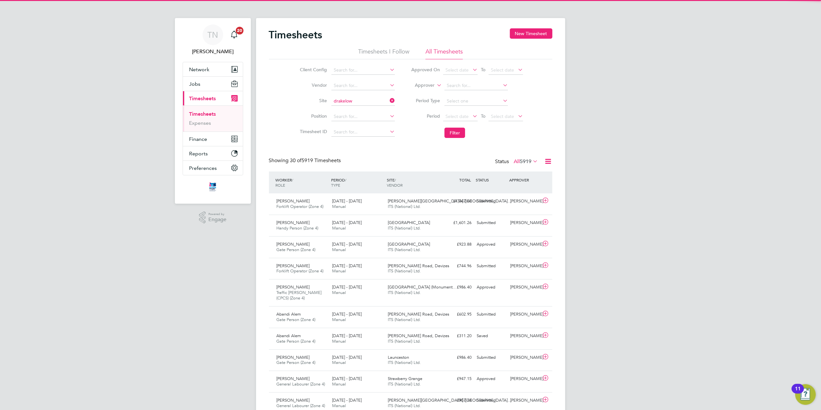
type input "Drakelow Riverside"
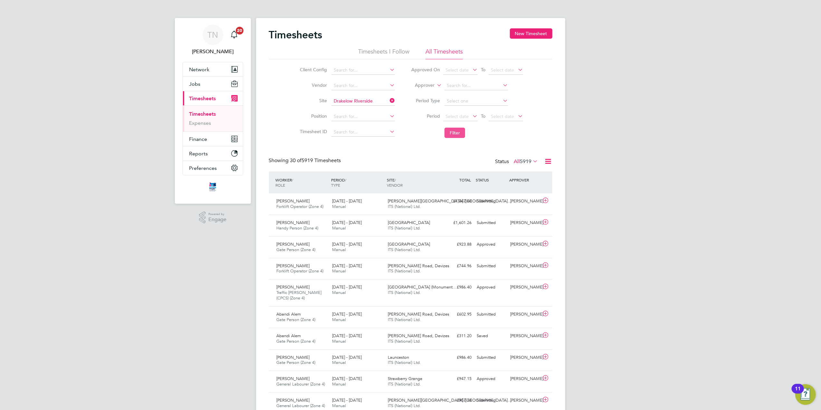
click at [459, 136] on button "Filter" at bounding box center [455, 133] width 21 height 10
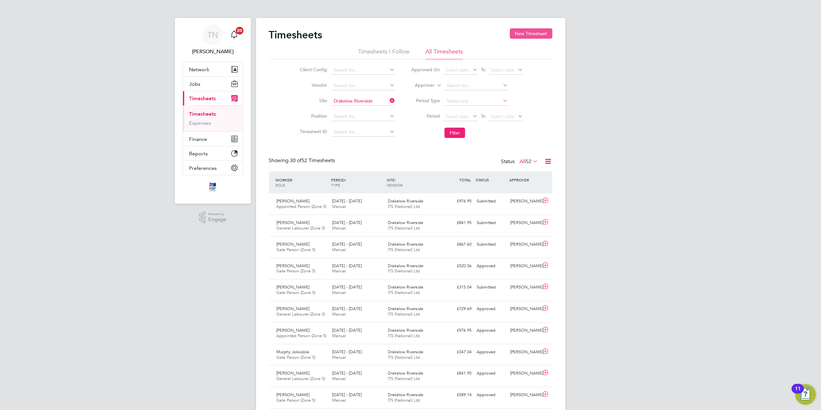
click at [524, 33] on button "New Timesheet" at bounding box center [531, 33] width 43 height 10
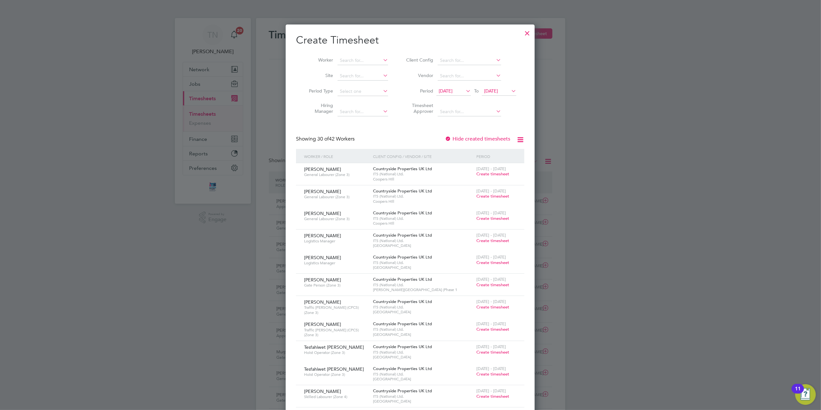
scroll to position [1258, 249]
click at [350, 74] on input at bounding box center [363, 76] width 51 height 9
type input "d"
click at [361, 83] on li "[PERSON_NAME] Walk / Beacon Side" at bounding box center [377, 84] width 81 height 9
type input "[PERSON_NAME] Walk / Beacon Side"
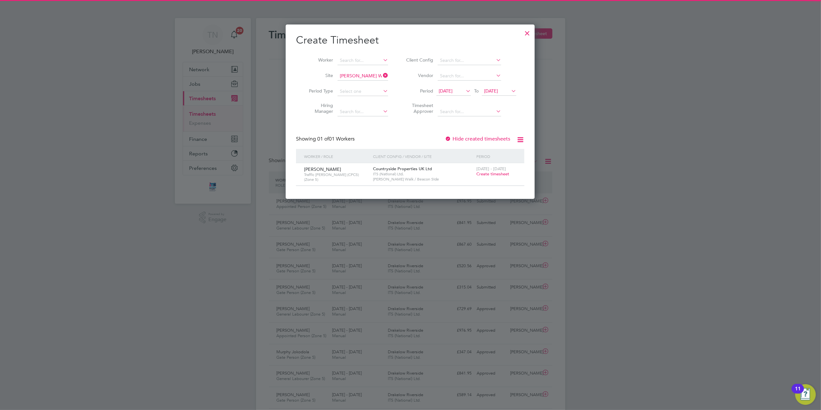
scroll to position [174, 249]
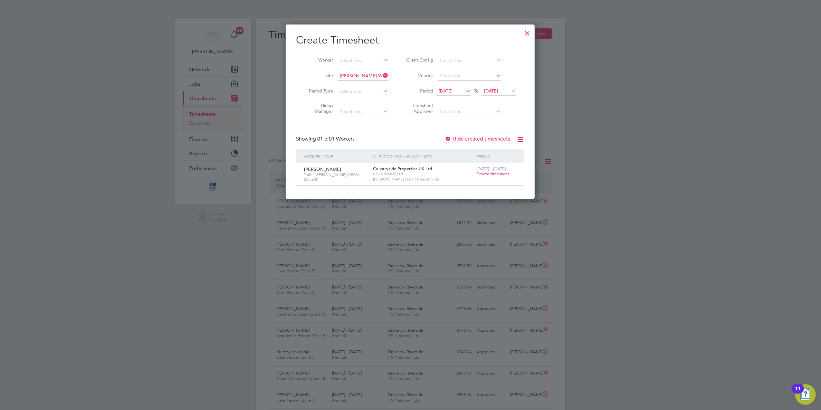
click at [486, 173] on span "Create timesheet" at bounding box center [492, 173] width 33 height 5
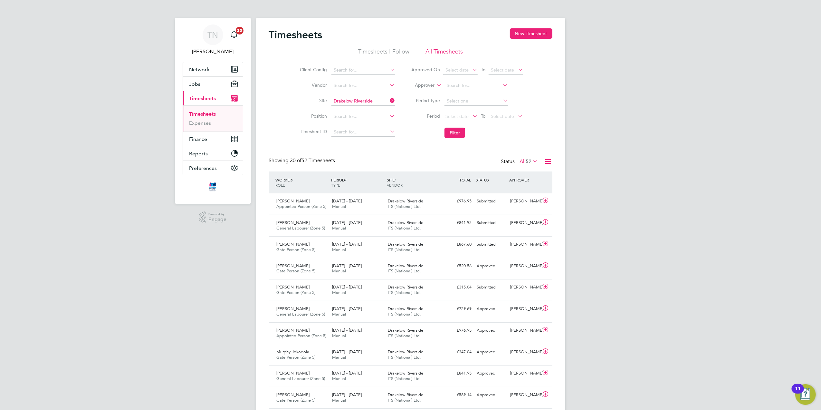
scroll to position [16, 56]
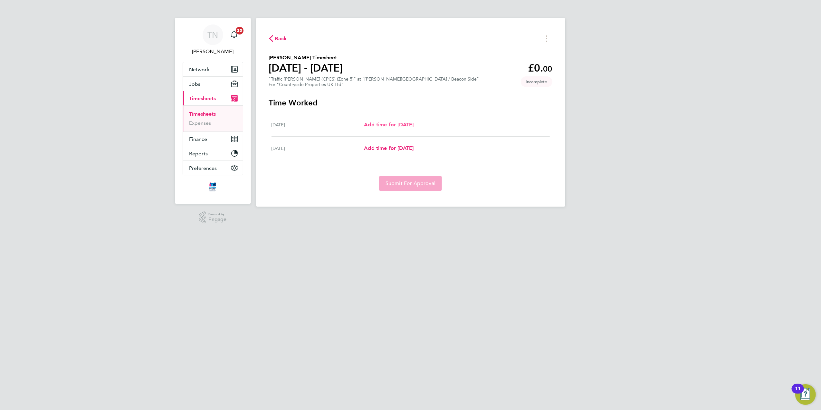
click at [394, 126] on span "Add time for [DATE]" at bounding box center [389, 124] width 50 height 6
select select "30"
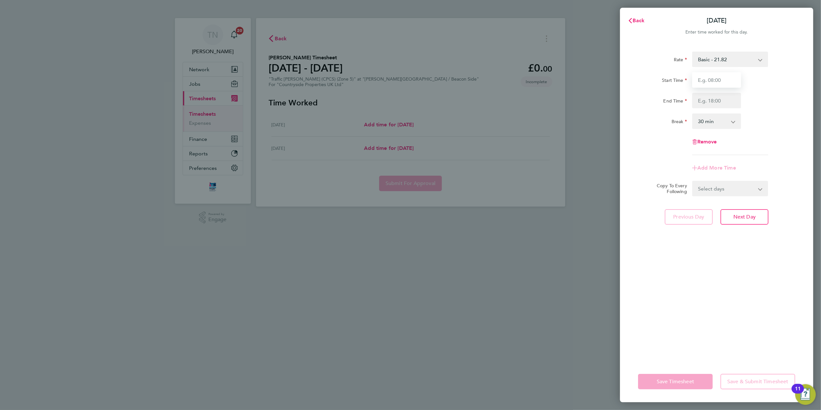
click at [715, 75] on input "Start Time" at bounding box center [716, 79] width 49 height 15
click at [744, 273] on div "Rate Basic - 21.82 Start Time End Time Break 0 min 15 min 30 min 45 min 60 min …" at bounding box center [716, 202] width 193 height 317
click at [733, 214] on span "Next Day" at bounding box center [744, 217] width 22 height 6
select select "30"
click at [711, 79] on input "Start Time" at bounding box center [716, 79] width 49 height 15
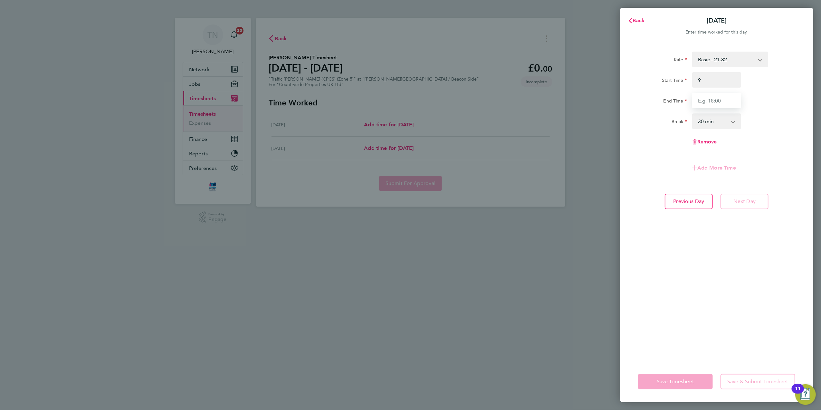
click at [716, 99] on input "End Time" at bounding box center [716, 100] width 49 height 15
click at [714, 83] on input "09:00" at bounding box center [716, 79] width 49 height 15
type input "0"
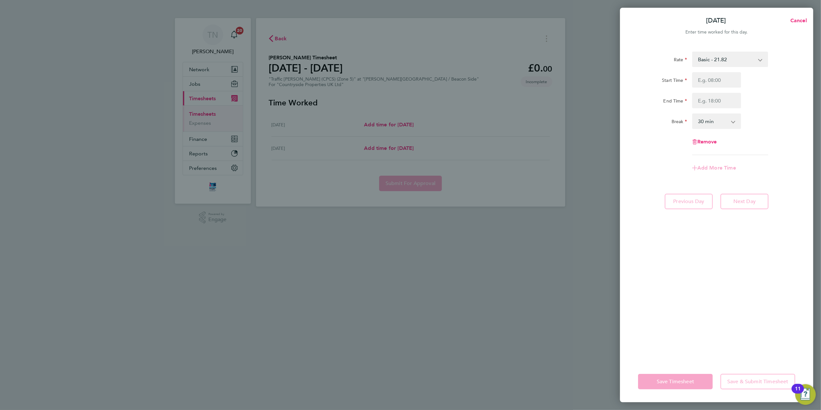
click at [754, 82] on div "Start Time" at bounding box center [717, 79] width 162 height 15
click at [711, 81] on input "Start Time" at bounding box center [716, 79] width 49 height 15
type input "07:30"
type input "16:30"
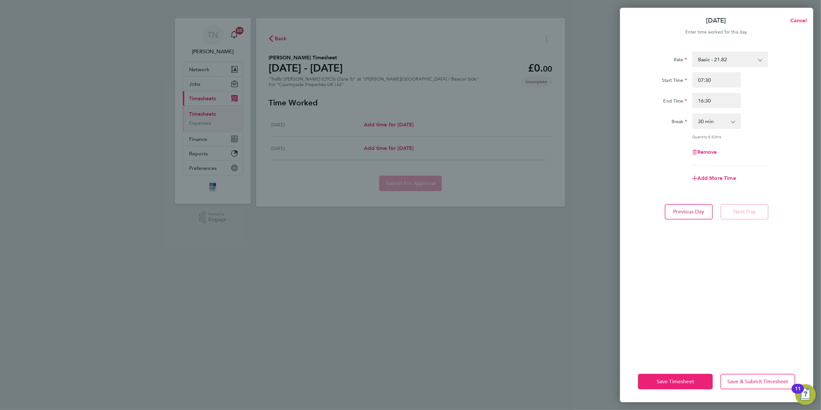
click at [709, 124] on select "0 min 15 min 30 min 45 min 60 min 75 min 90 min" at bounding box center [713, 121] width 40 height 14
select select "0"
click at [693, 114] on select "0 min 15 min 30 min 45 min 60 min 75 min 90 min" at bounding box center [713, 121] width 40 height 14
click at [691, 378] on button "Save Timesheet" at bounding box center [675, 381] width 75 height 15
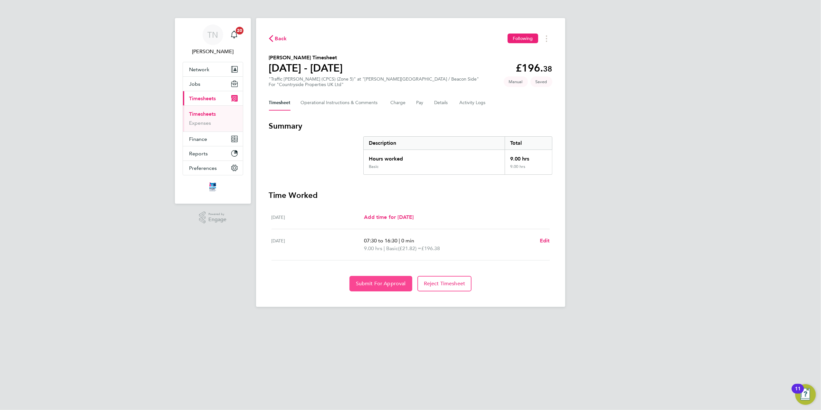
click at [374, 285] on span "Submit For Approval" at bounding box center [381, 283] width 50 height 6
click at [278, 39] on span "Back" at bounding box center [281, 39] width 12 height 8
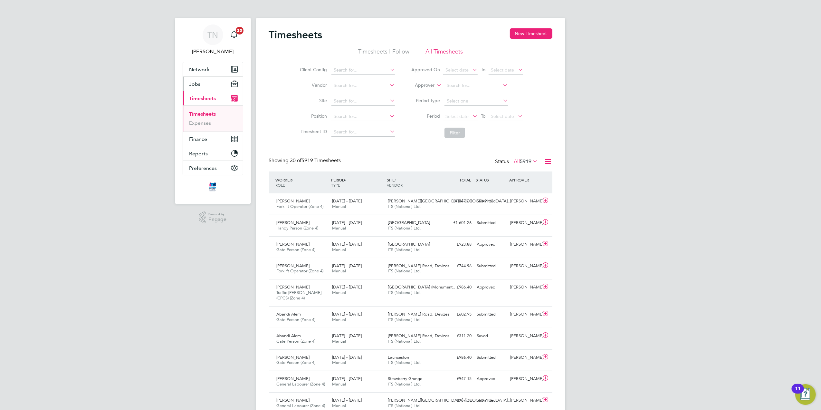
click at [206, 82] on button "Jobs" at bounding box center [213, 84] width 60 height 14
click at [210, 110] on link "Vacancies" at bounding box center [200, 108] width 23 height 6
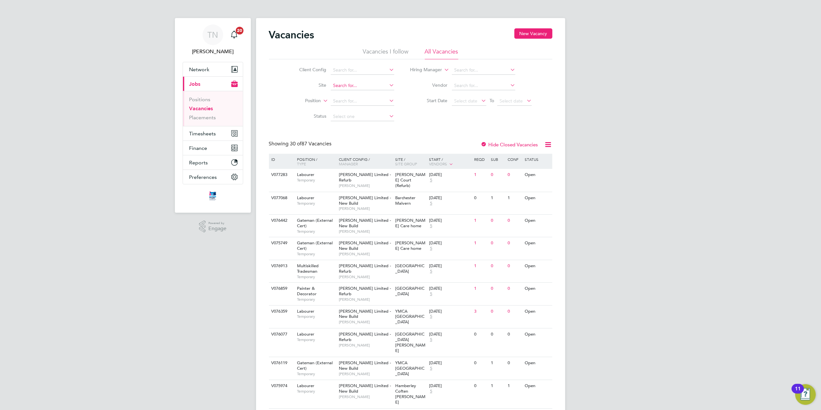
click at [340, 87] on input at bounding box center [362, 85] width 63 height 9
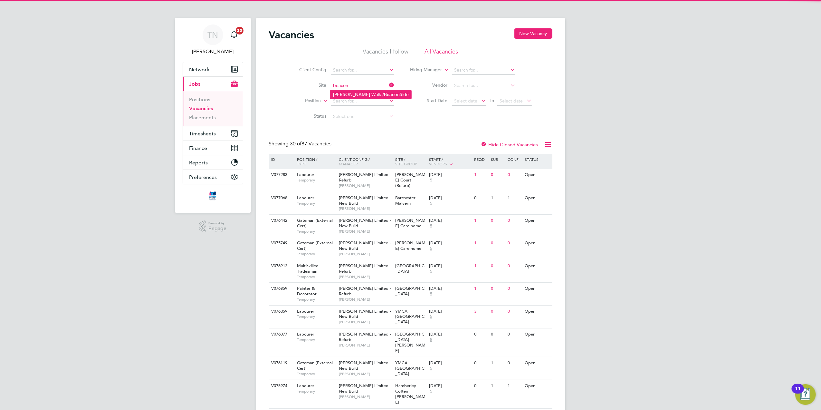
click at [364, 93] on li "[PERSON_NAME] Walk / Beacon Side" at bounding box center [371, 94] width 81 height 9
type input "[PERSON_NAME] Walk / Beacon Side"
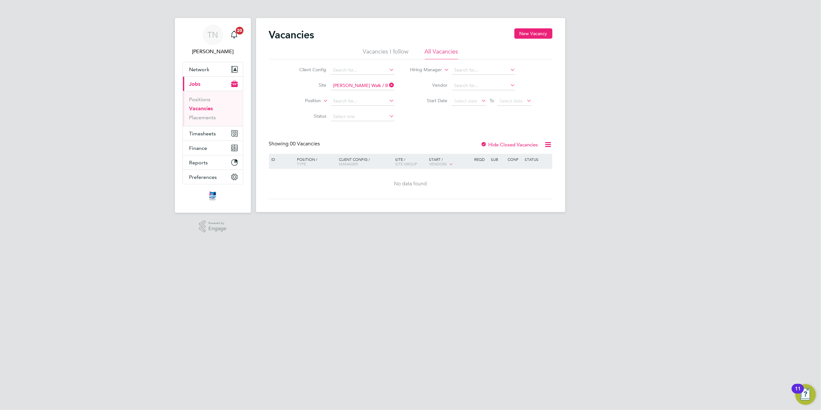
click at [486, 140] on div "Vacancies New Vacancy Vacancies I follow All Vacancies Client Config Site [PERS…" at bounding box center [410, 113] width 283 height 171
click at [485, 142] on div at bounding box center [484, 145] width 6 height 6
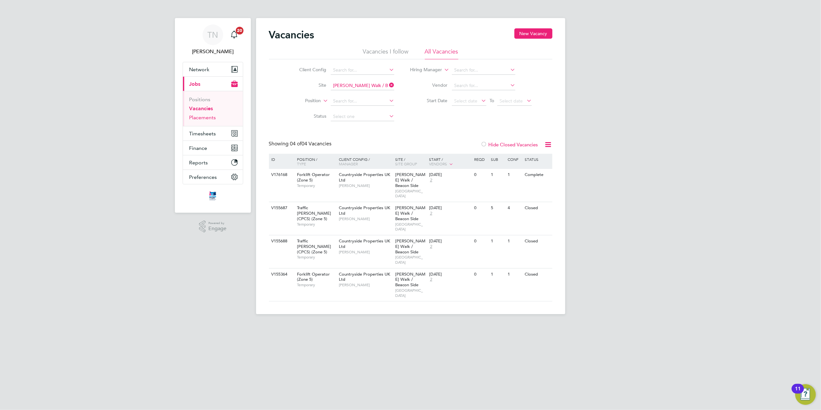
click at [195, 119] on link "Placements" at bounding box center [202, 117] width 27 height 6
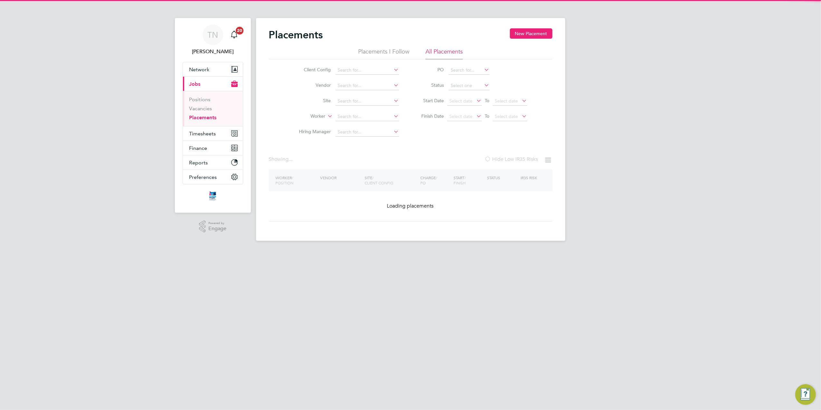
click at [349, 96] on li "Site" at bounding box center [346, 100] width 121 height 15
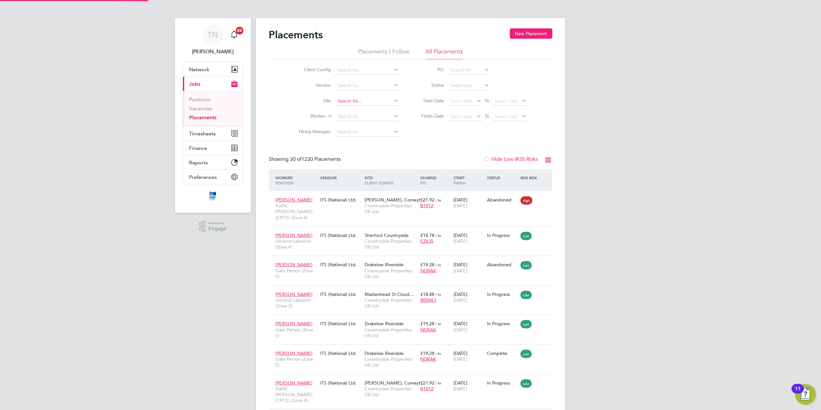
click at [349, 97] on input at bounding box center [367, 101] width 63 height 9
click at [358, 111] on li "[PERSON_NAME] Walk / Beacon Side" at bounding box center [375, 110] width 81 height 9
type input "[PERSON_NAME] Walk / Beacon Side"
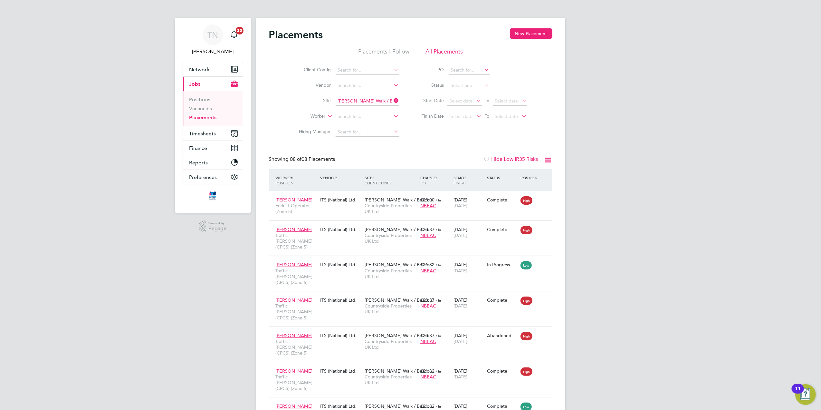
click at [506, 182] on div "Status" at bounding box center [502, 178] width 34 height 12
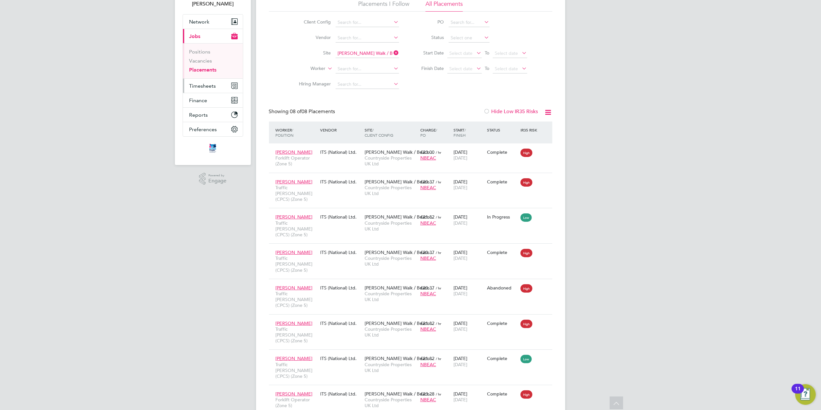
click at [199, 86] on span "Timesheets" at bounding box center [202, 86] width 27 height 6
click at [209, 63] on link "Timesheets" at bounding box center [202, 66] width 27 height 6
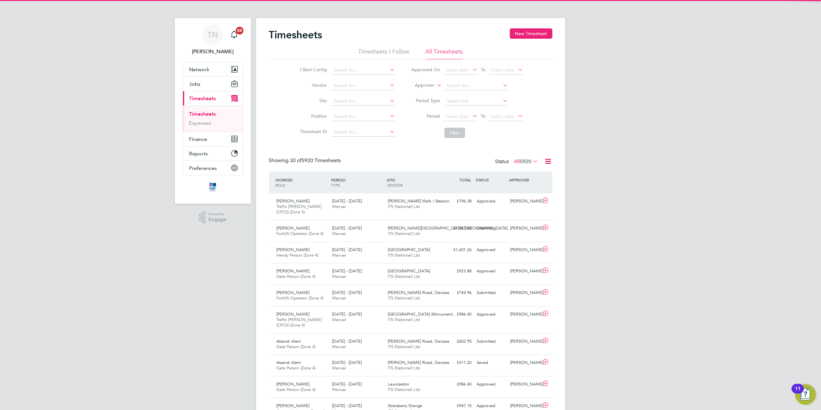
scroll to position [16, 56]
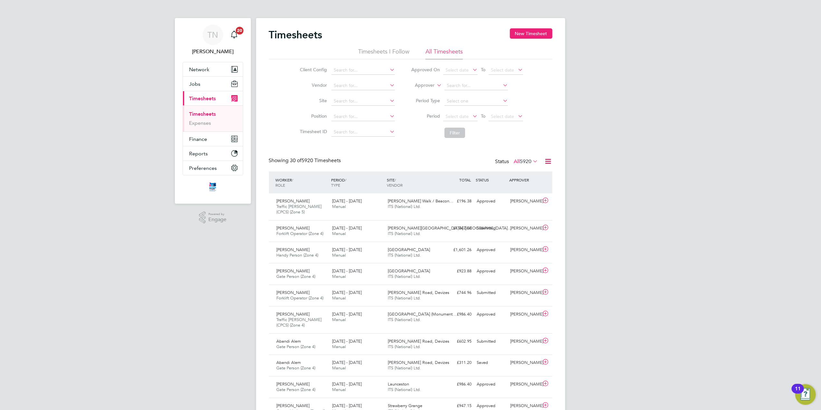
click at [348, 107] on li "Site" at bounding box center [346, 100] width 113 height 15
click at [347, 103] on input at bounding box center [362, 101] width 63 height 9
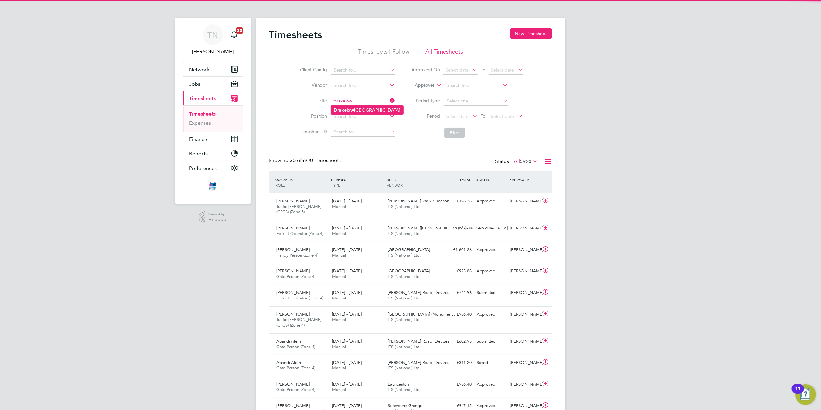
click at [348, 106] on li "Drakelow Riverside" at bounding box center [367, 110] width 72 height 9
type input "Drakelow Riverside"
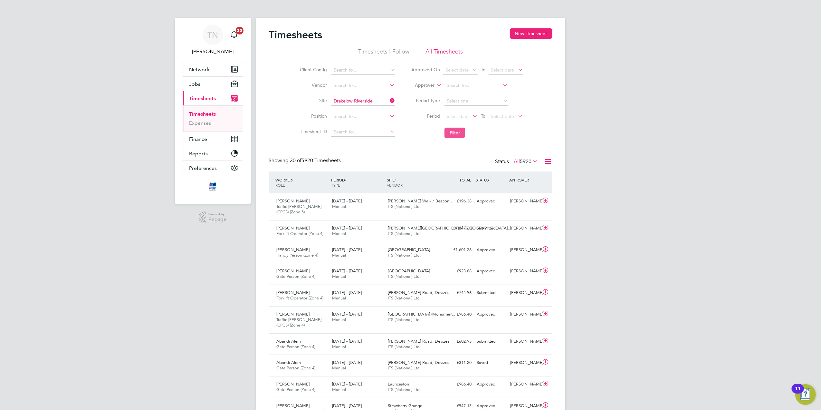
click at [454, 132] on button "Filter" at bounding box center [455, 133] width 21 height 10
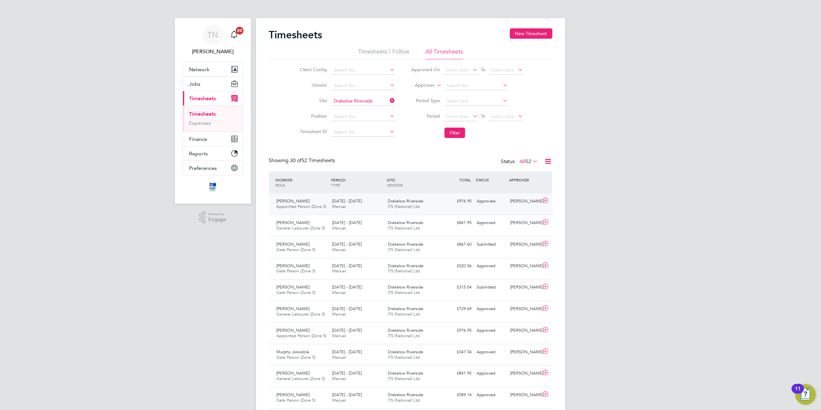
click at [488, 201] on div "Approved" at bounding box center [491, 201] width 34 height 11
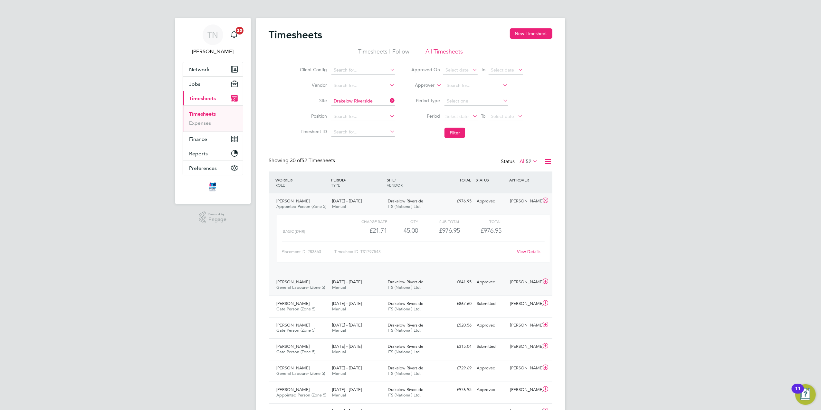
click at [447, 286] on div "£841.95 Approved" at bounding box center [458, 282] width 34 height 11
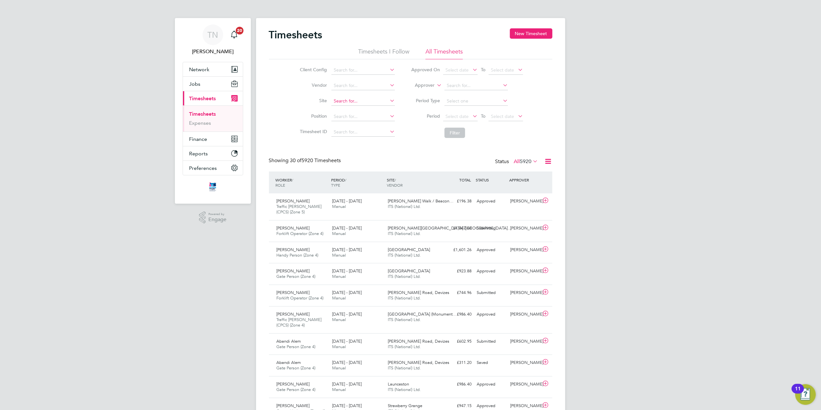
click at [343, 100] on input at bounding box center [362, 101] width 63 height 9
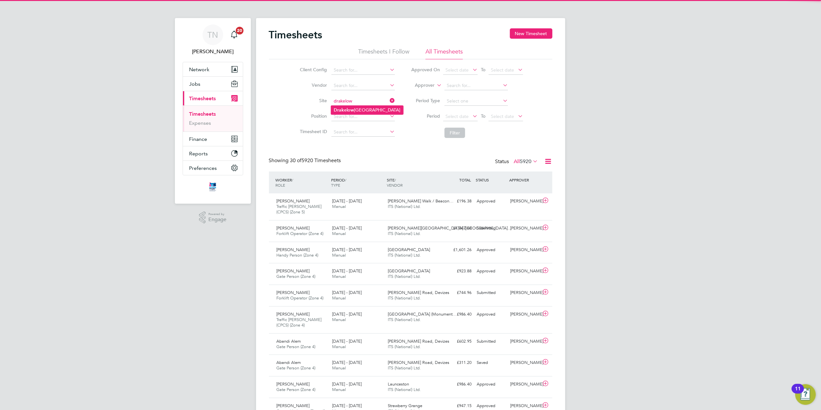
click at [351, 111] on b "Drakelow" at bounding box center [344, 109] width 21 height 5
type input "Drakelow Riverside"
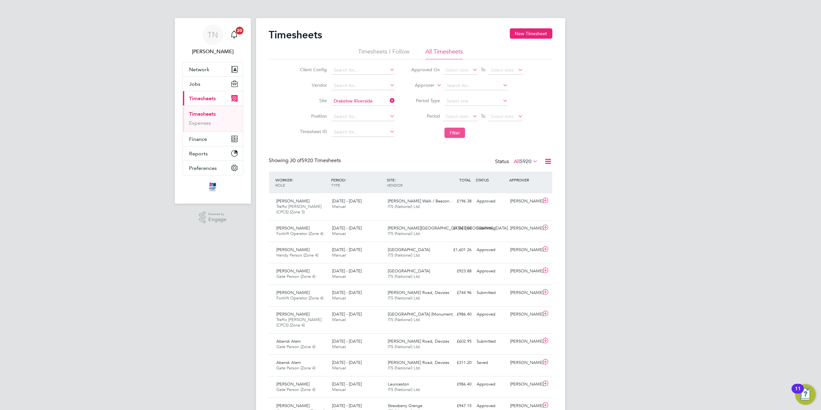
click at [450, 134] on button "Filter" at bounding box center [455, 133] width 21 height 10
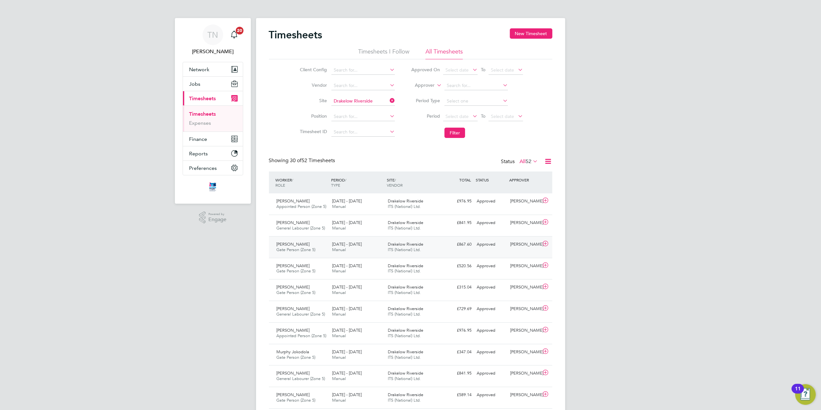
click at [509, 248] on div "[PERSON_NAME]" at bounding box center [525, 244] width 34 height 11
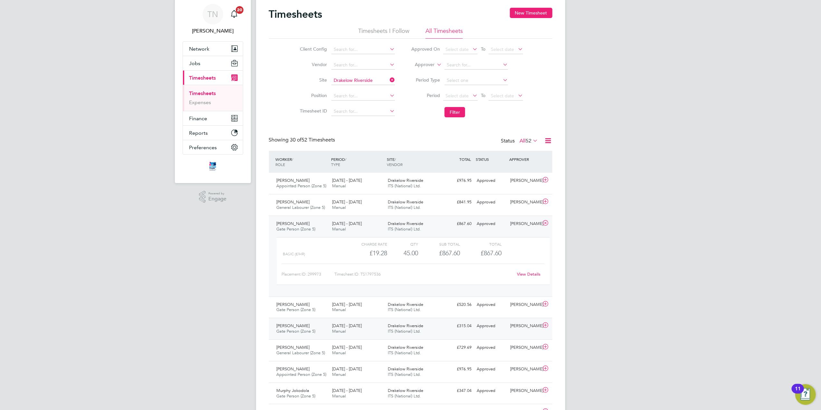
click at [469, 325] on div "£315.04 Approved" at bounding box center [458, 326] width 34 height 11
